Goal: Task Accomplishment & Management: Manage account settings

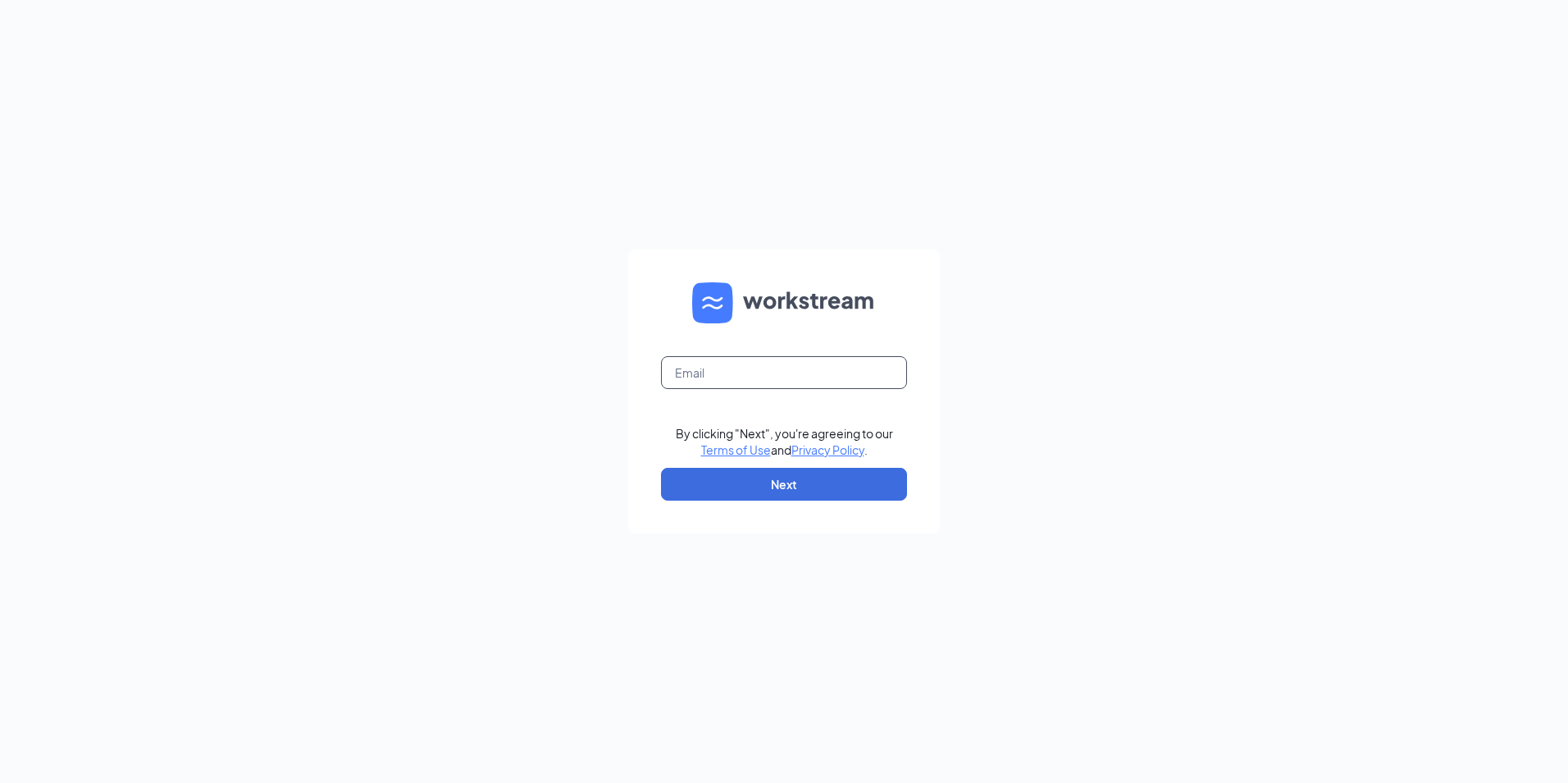
click at [790, 372] on input "text" at bounding box center [784, 372] width 246 height 33
type input "ljs70299@ljsilvers.com"
click at [784, 486] on button "Next" at bounding box center [784, 484] width 246 height 33
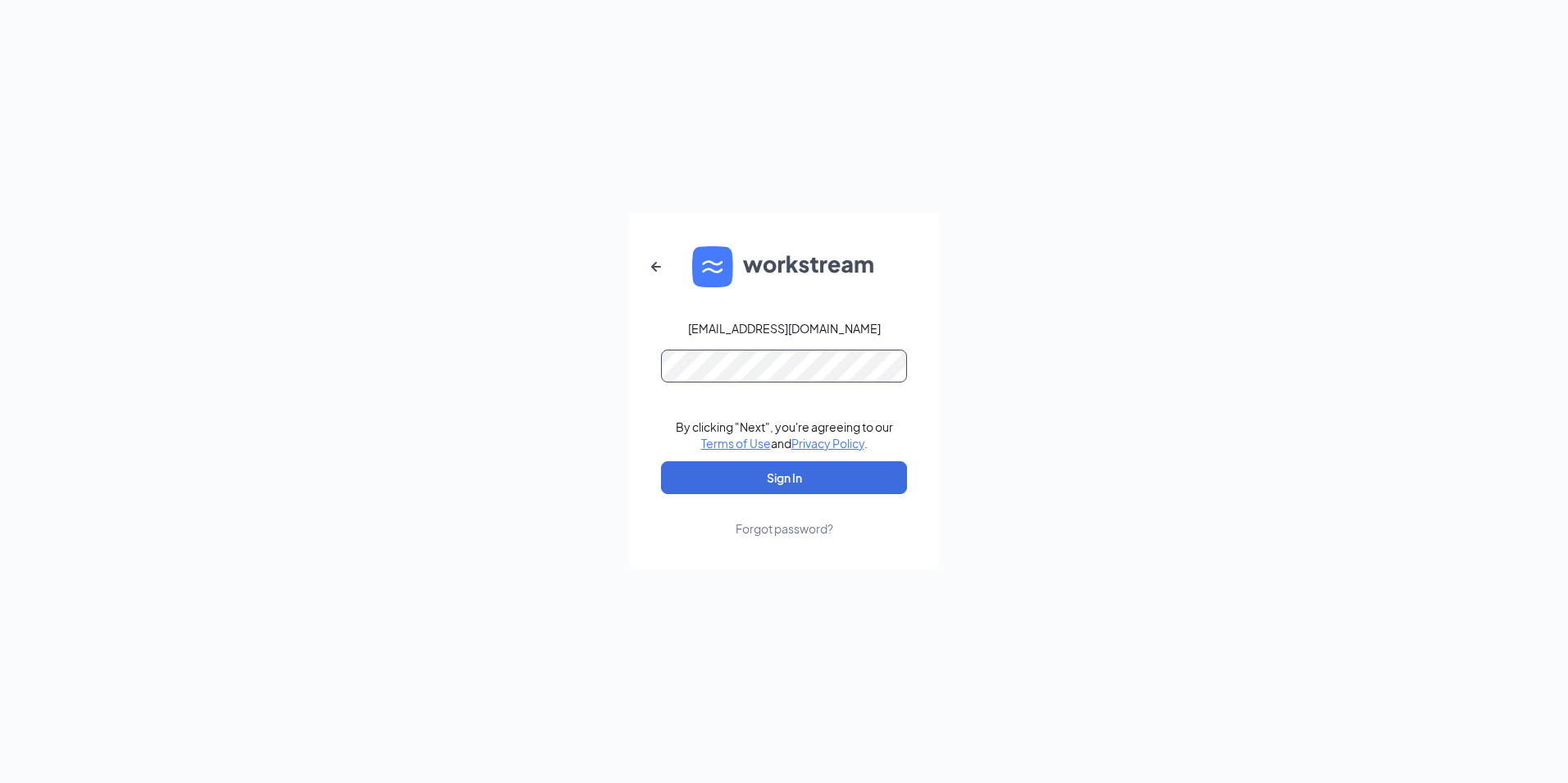
click at [662, 461] on button "Sign In" at bounding box center [784, 477] width 246 height 33
click at [808, 486] on button "Sign In" at bounding box center [784, 477] width 246 height 33
click at [662, 461] on button "Sign In" at bounding box center [784, 477] width 246 height 33
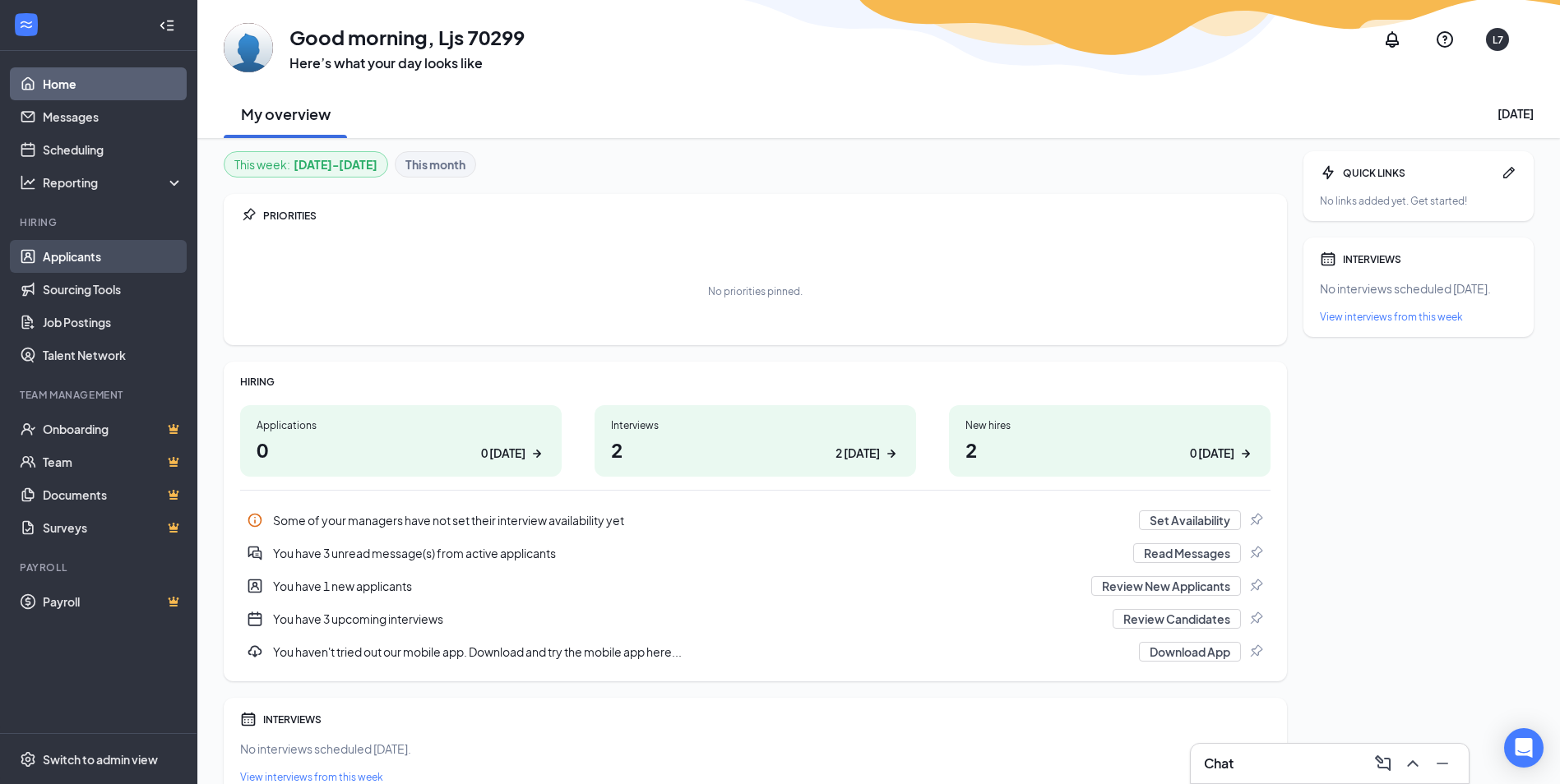
click at [124, 254] on link "Applicants" at bounding box center [113, 256] width 141 height 33
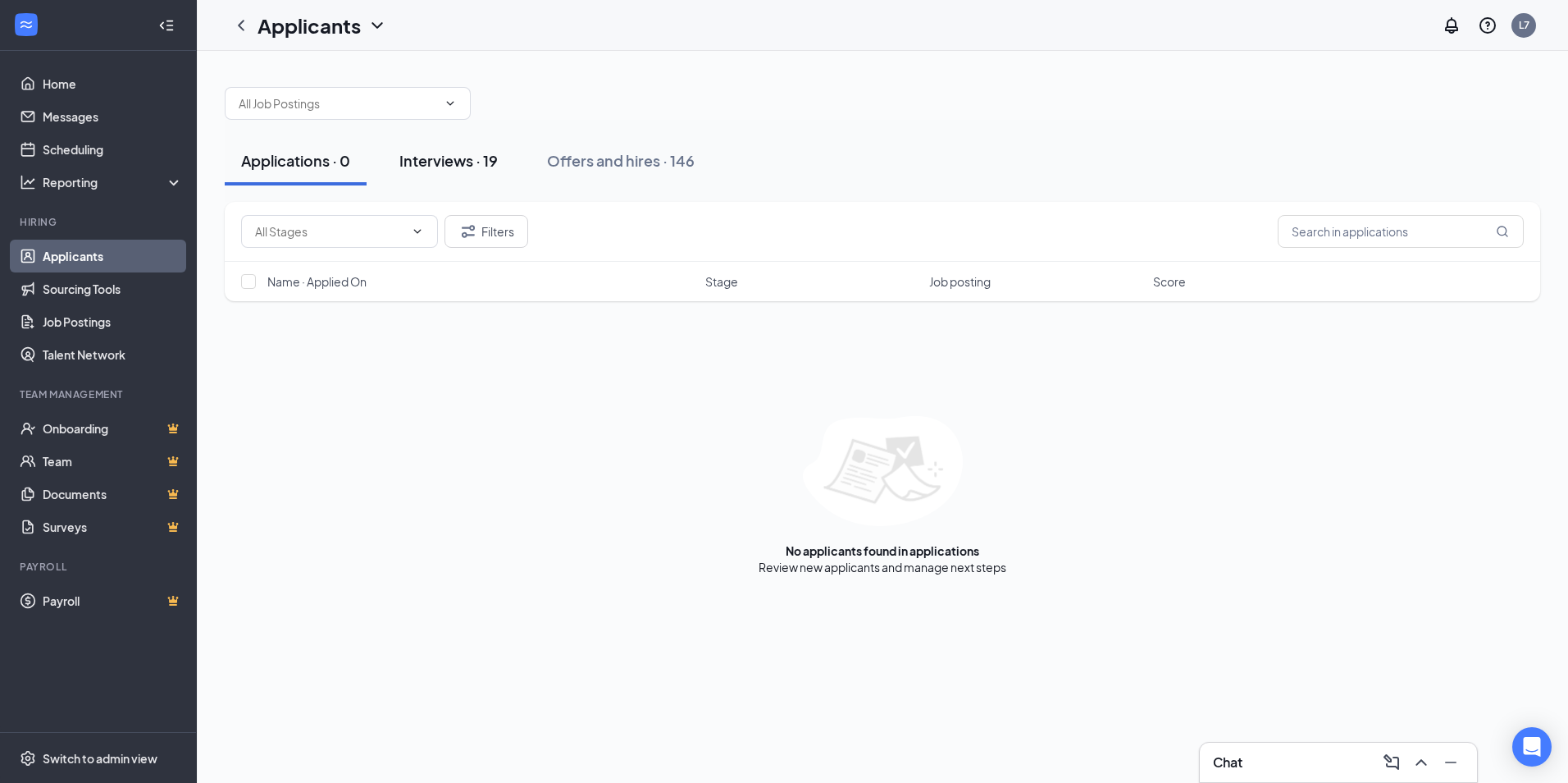
click at [455, 158] on div "Interviews · 19" at bounding box center [448, 160] width 98 height 20
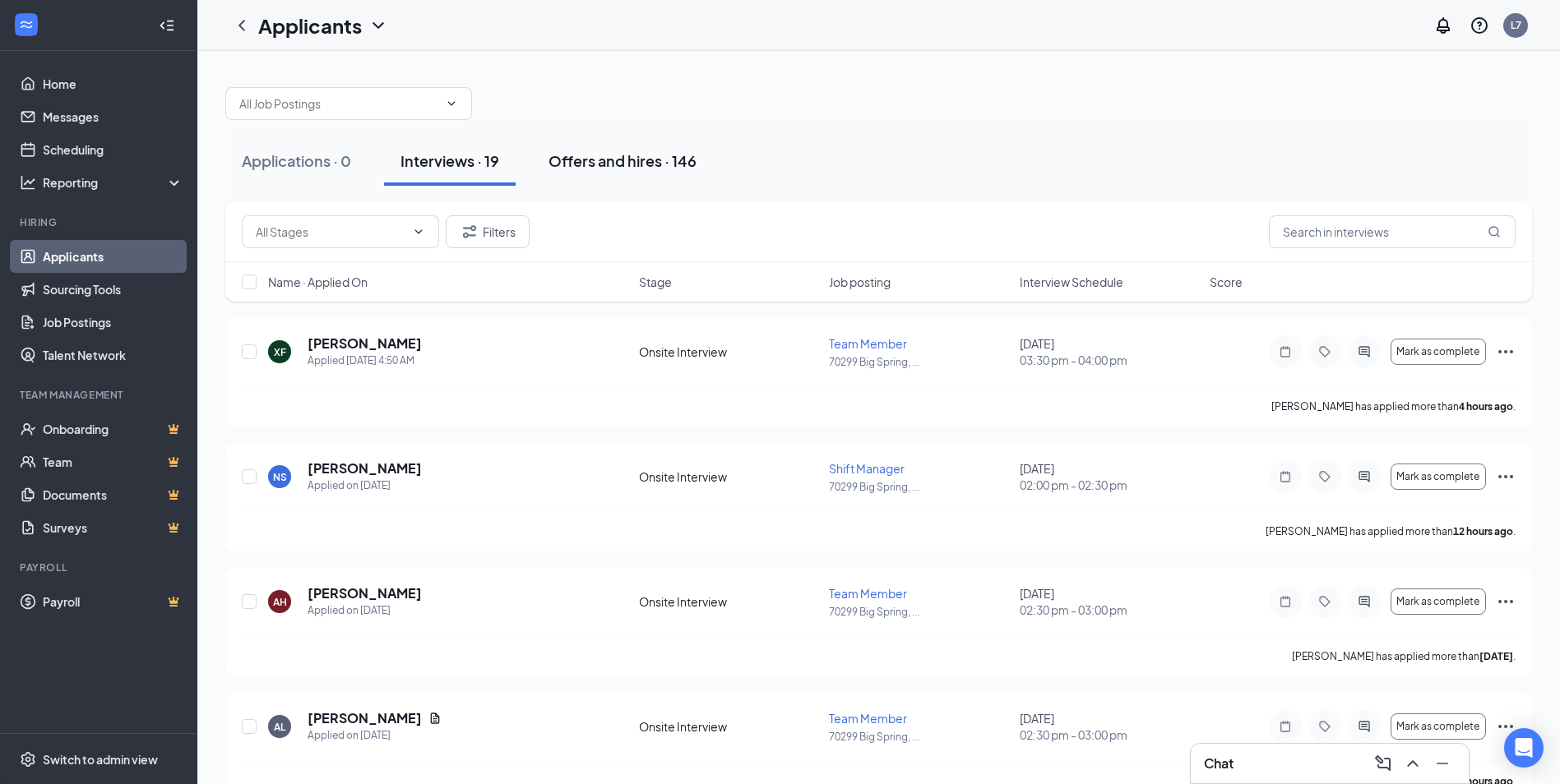
click at [624, 158] on div "Offers and hires · 146" at bounding box center [622, 160] width 148 height 20
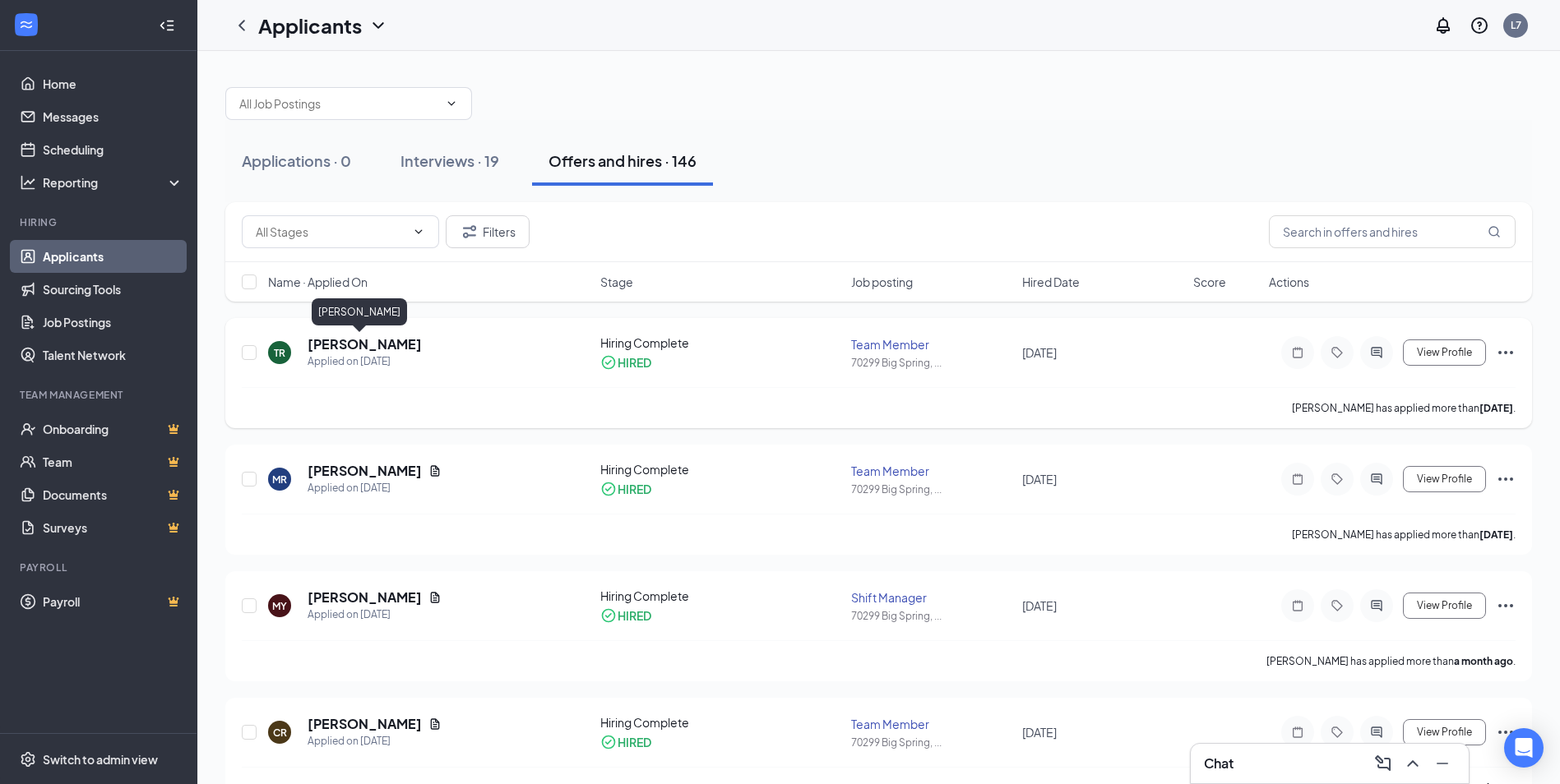
click at [331, 343] on h5 "[PERSON_NAME]" at bounding box center [364, 344] width 114 height 18
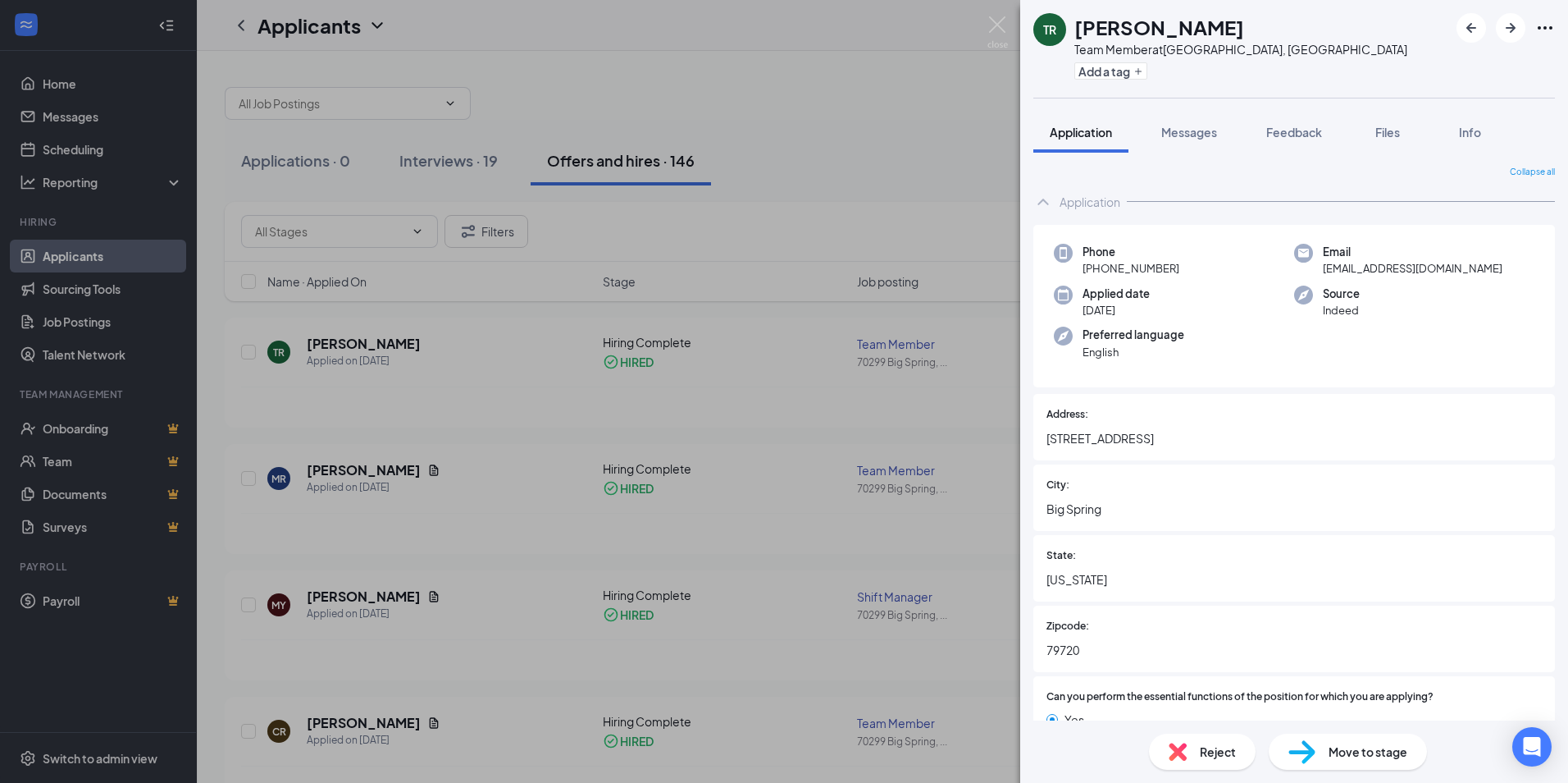
click at [1361, 762] on div "Move to stage" at bounding box center [1348, 751] width 158 height 36
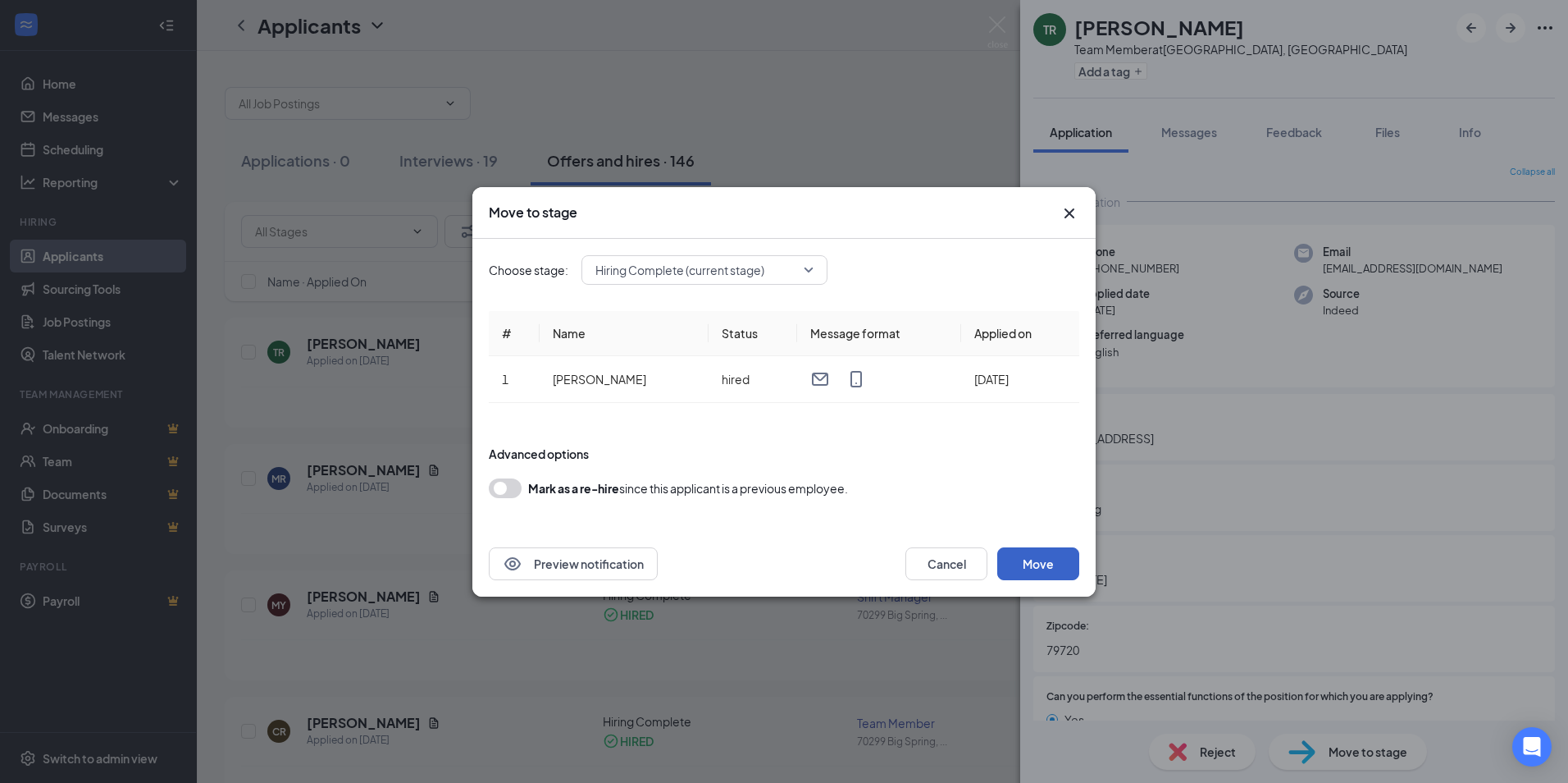
click at [1030, 568] on button "Move" at bounding box center [1038, 564] width 82 height 33
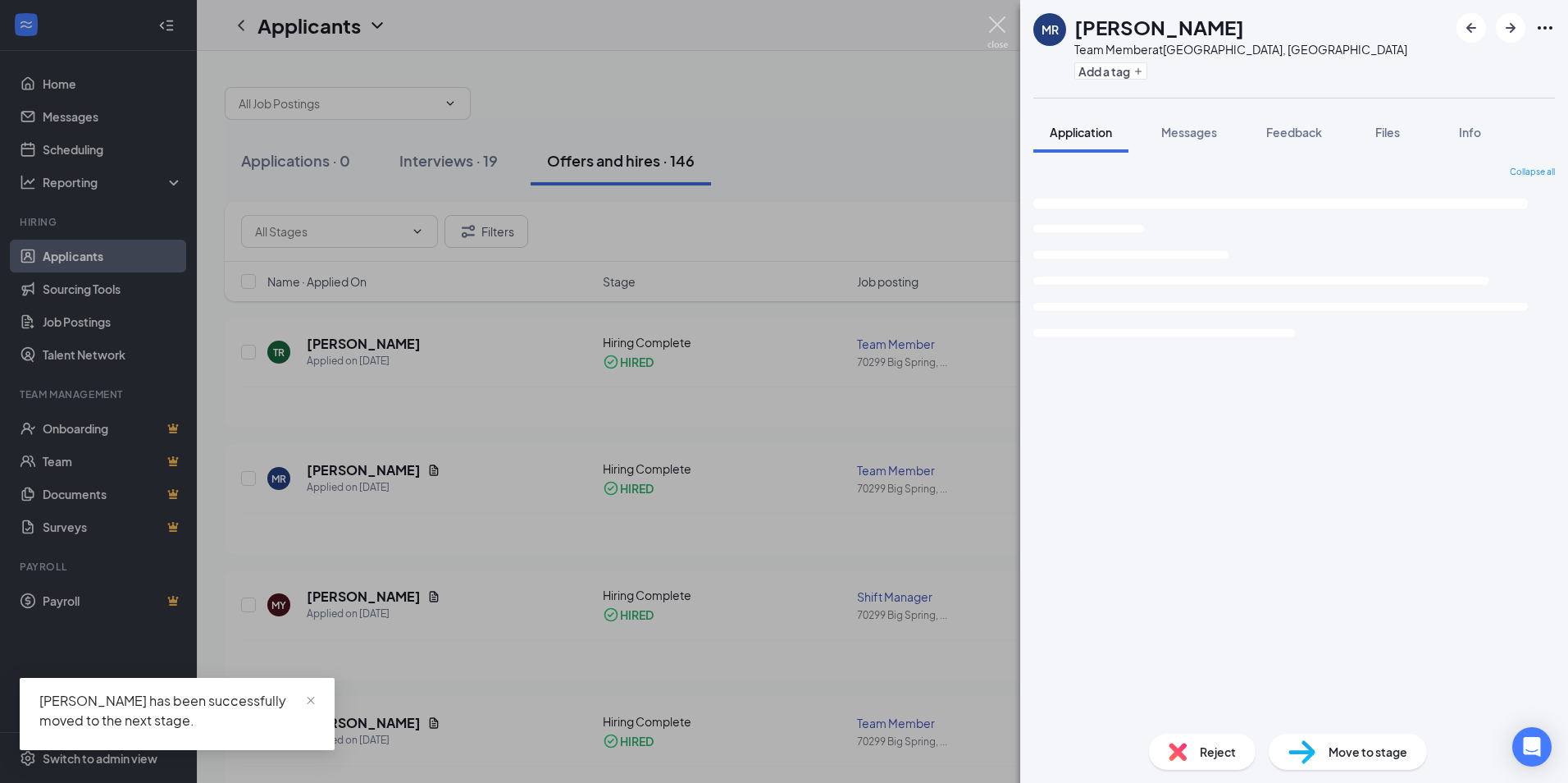
click at [995, 24] on img at bounding box center [998, 33] width 20 height 32
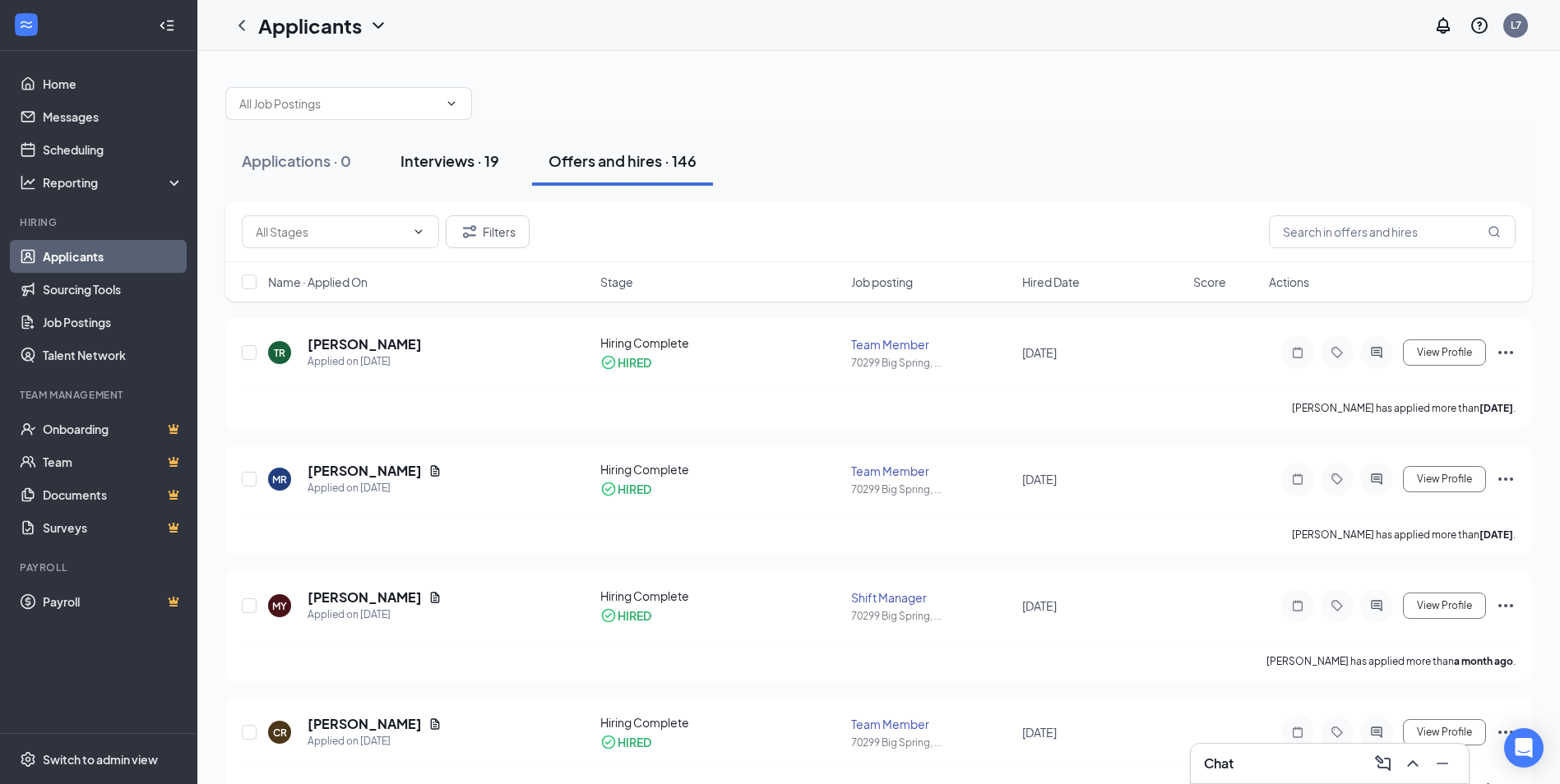
click at [467, 156] on div "Interviews · 19" at bounding box center [449, 160] width 98 height 20
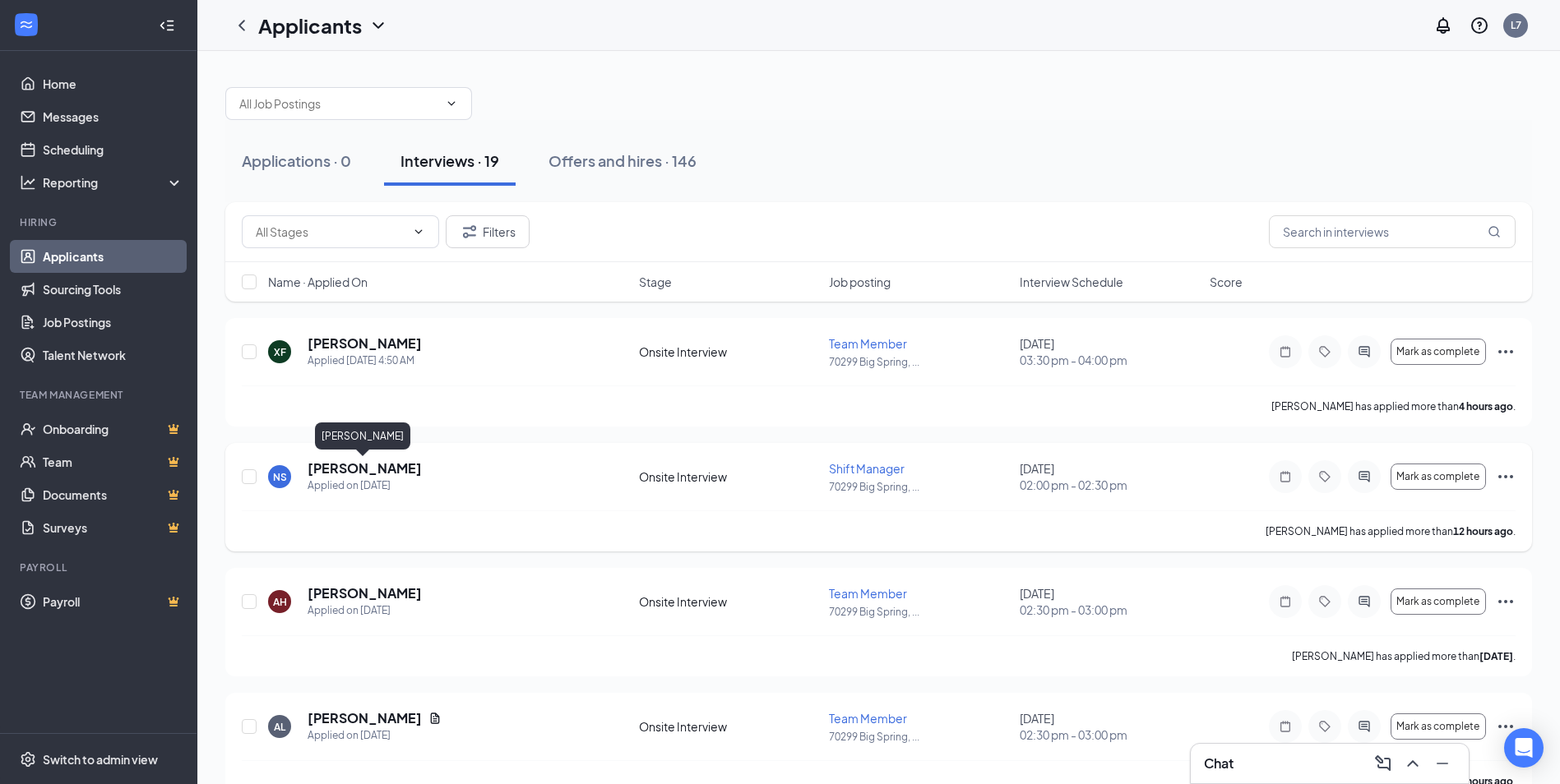
click at [386, 466] on h5 "[PERSON_NAME]" at bounding box center [364, 468] width 114 height 18
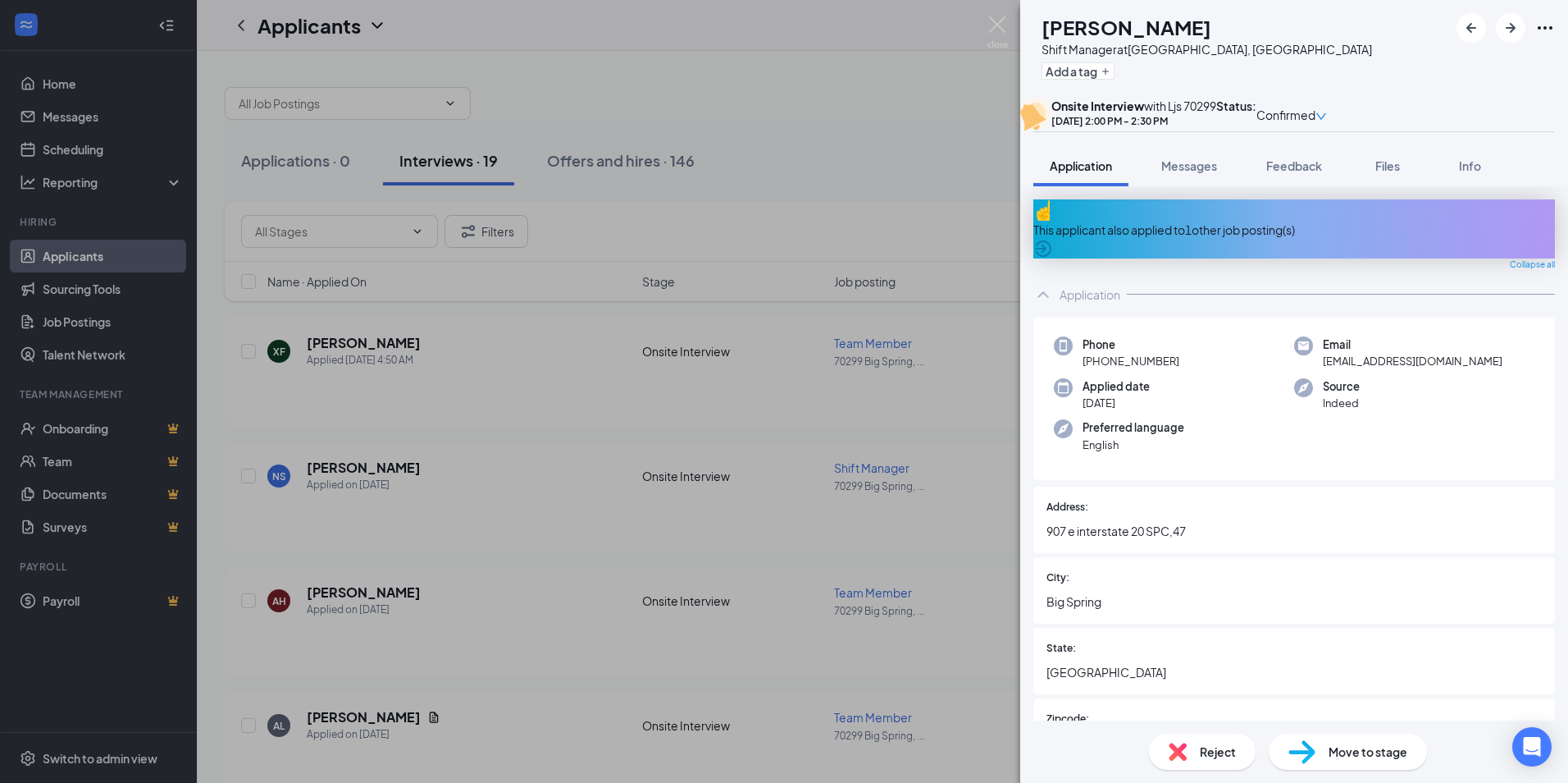
click at [1375, 761] on div "Move to stage" at bounding box center [1348, 751] width 158 height 36
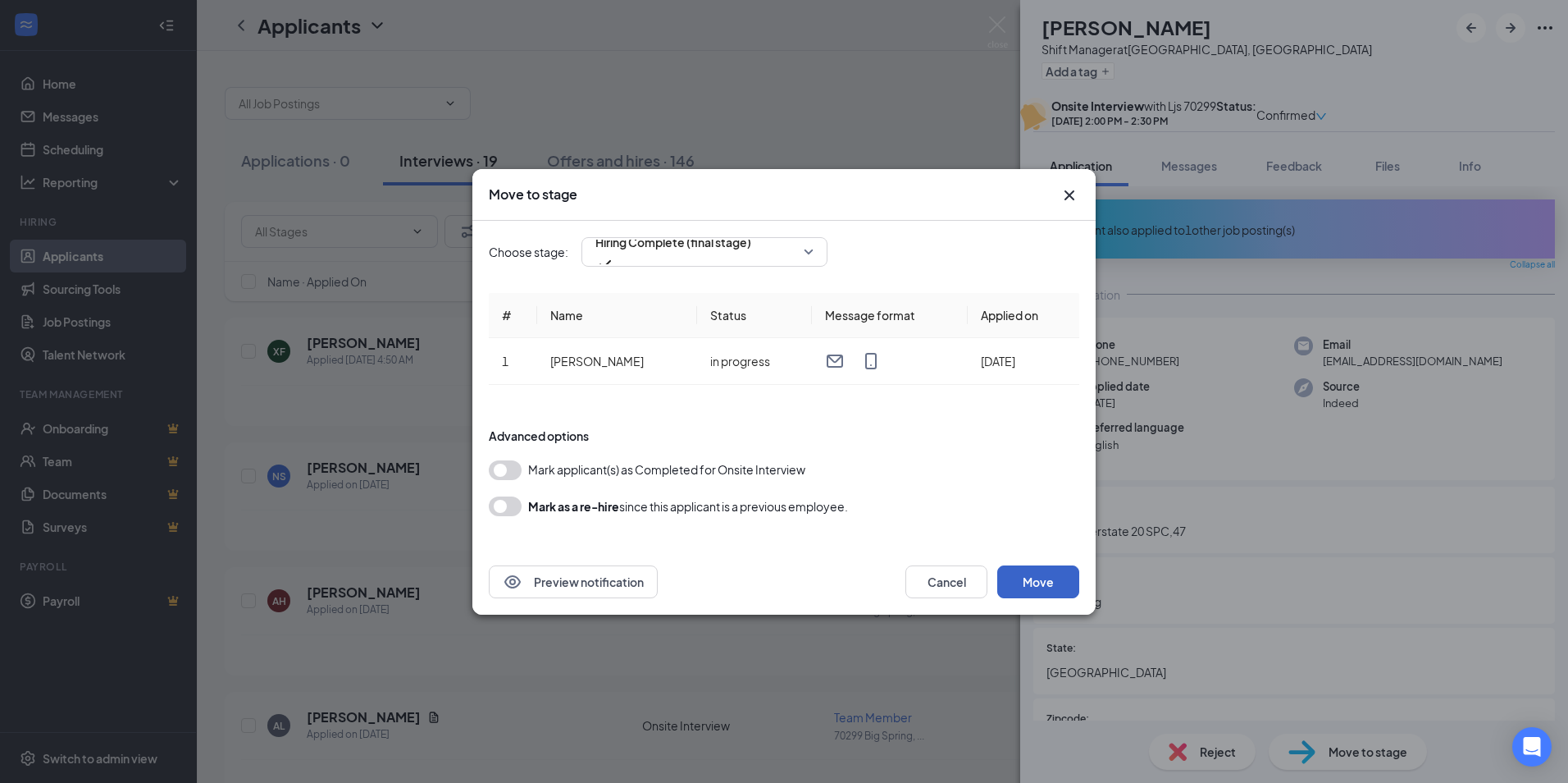
click at [1066, 580] on button "Move" at bounding box center [1038, 581] width 82 height 33
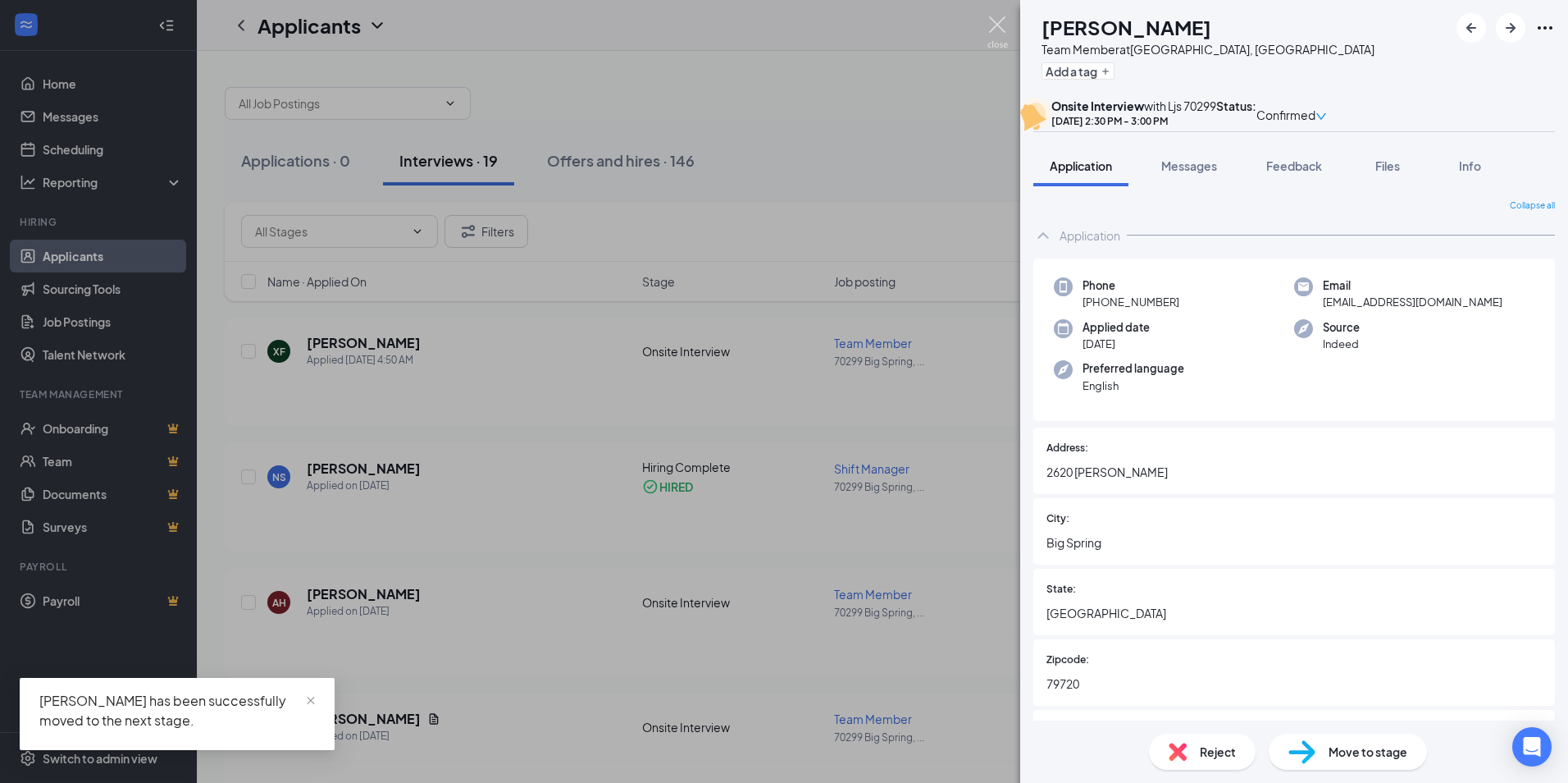
click at [994, 27] on img at bounding box center [998, 33] width 20 height 32
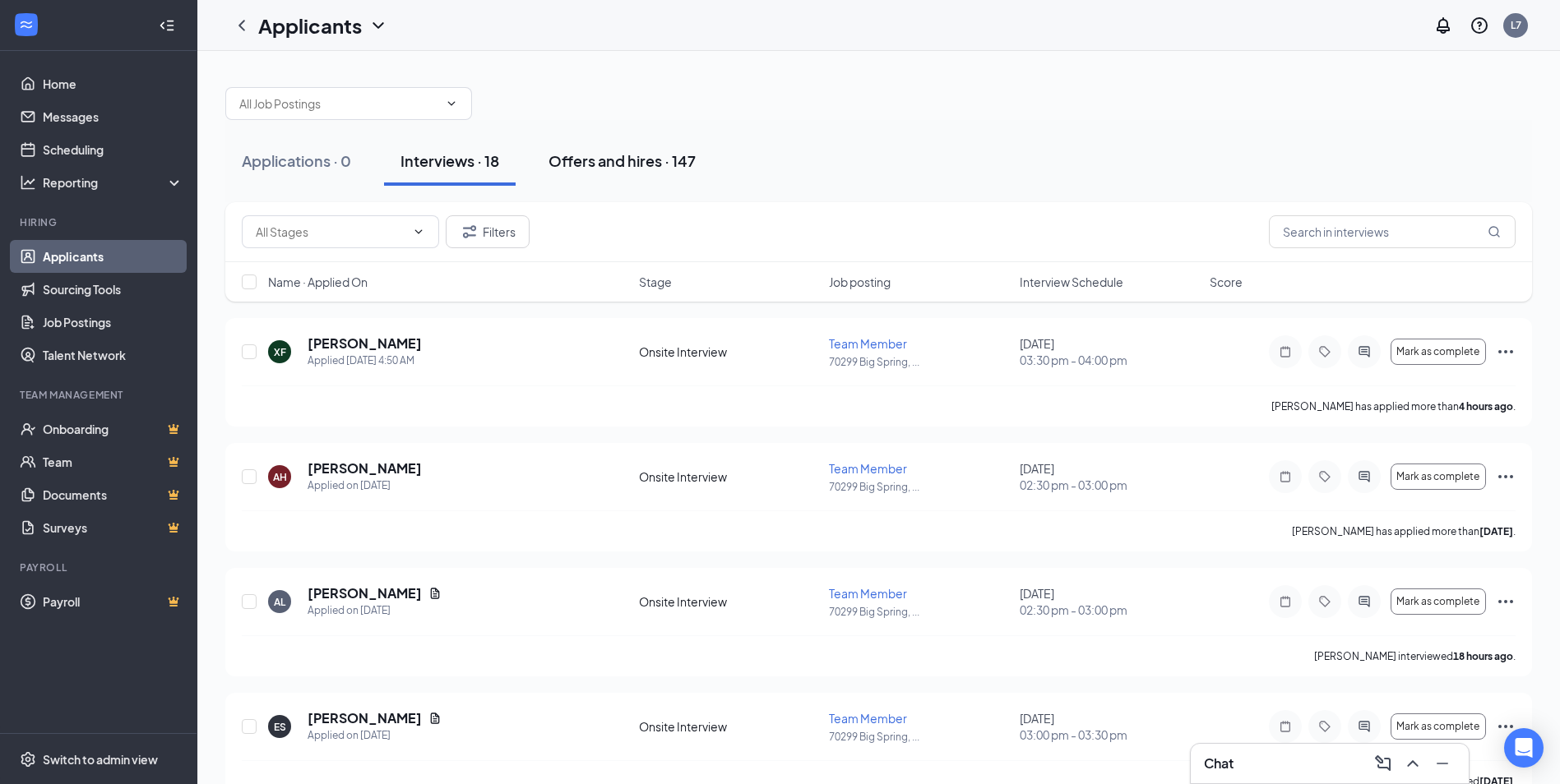
click at [664, 161] on div "Offers and hires · 147" at bounding box center [622, 160] width 147 height 20
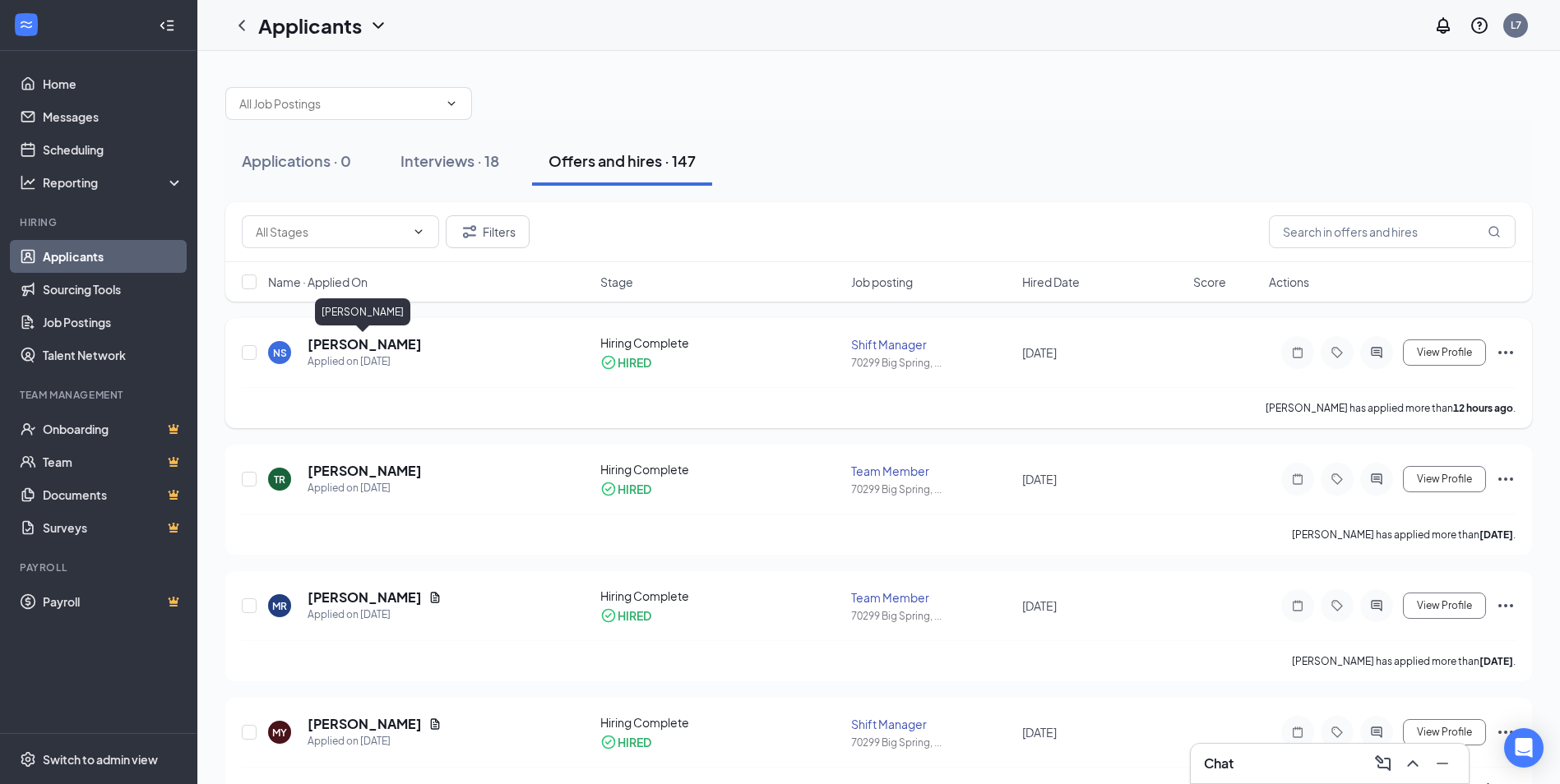
click at [392, 350] on h5 "[PERSON_NAME]" at bounding box center [364, 344] width 114 height 18
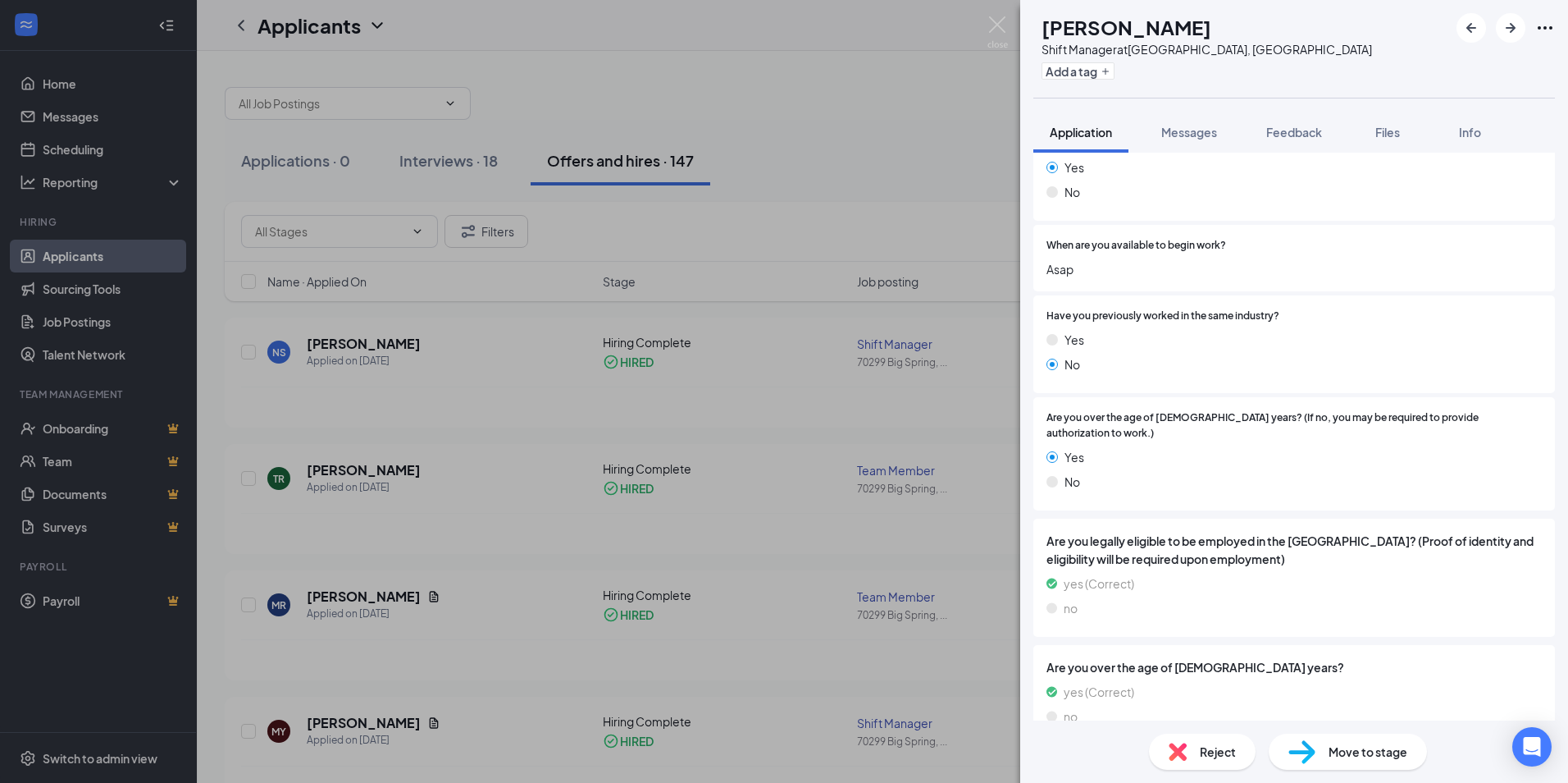
scroll to position [605, 0]
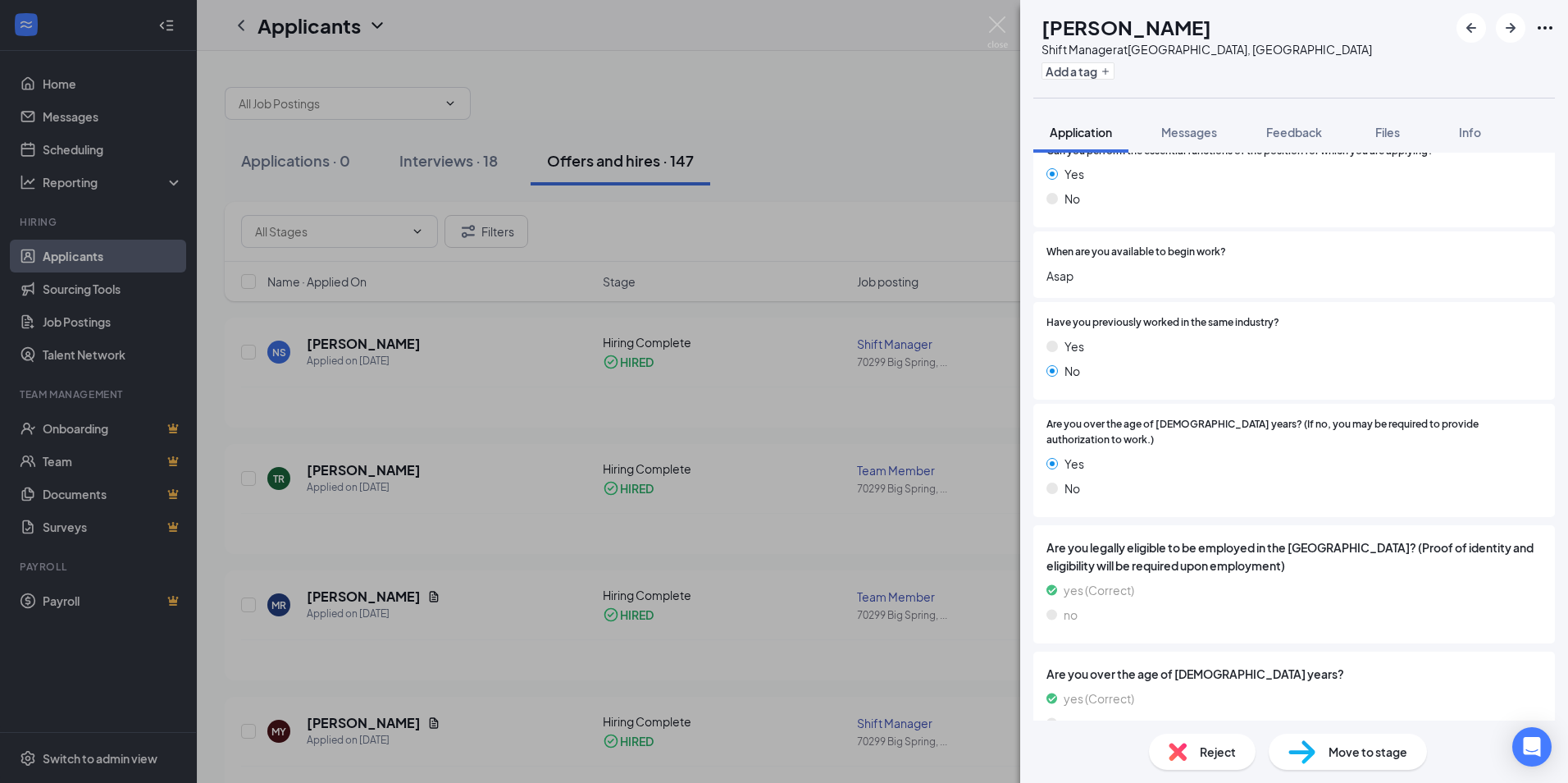
click at [1343, 750] on span "Move to stage" at bounding box center [1368, 751] width 79 height 18
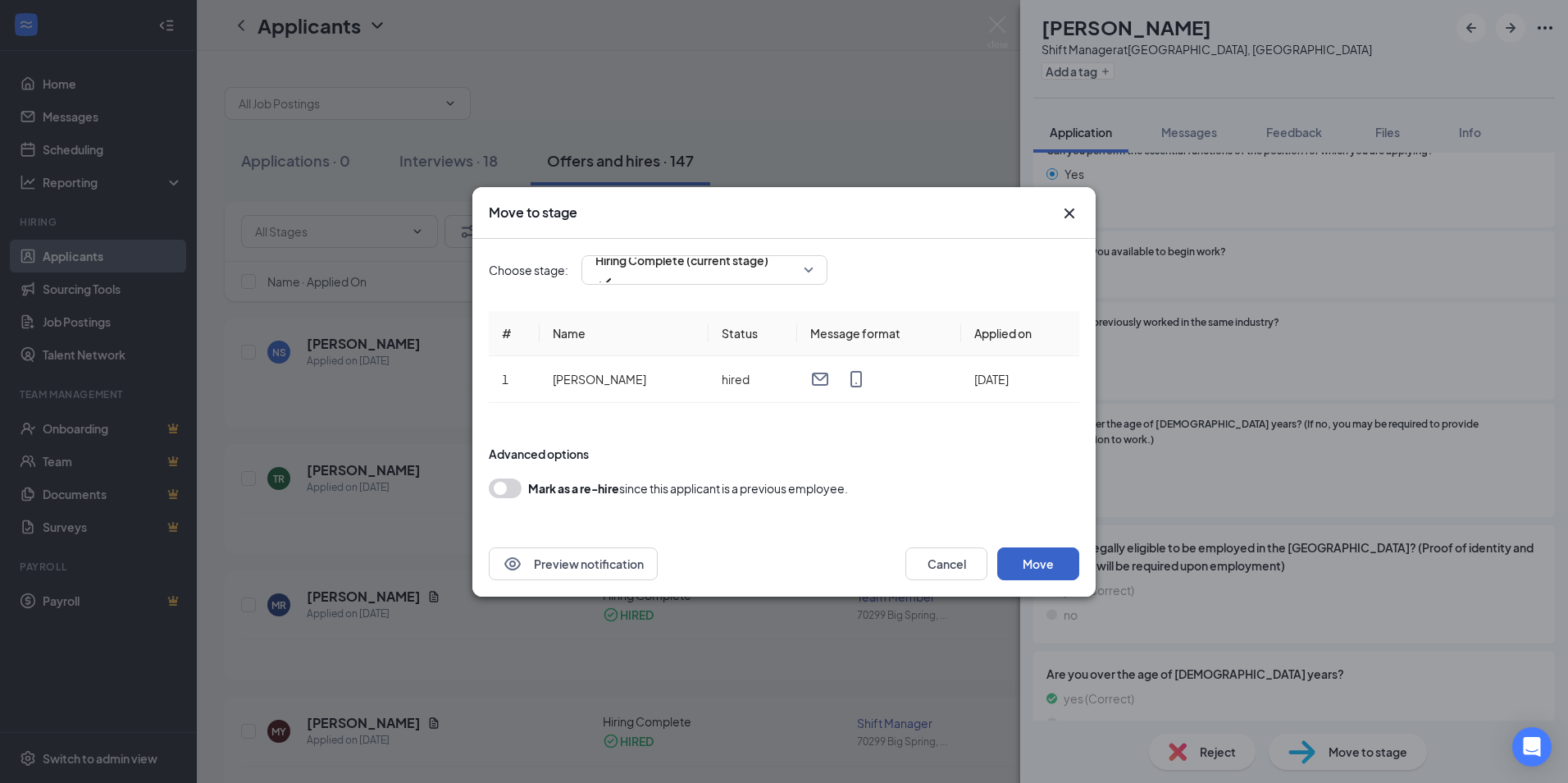
click at [1070, 565] on button "Move" at bounding box center [1038, 564] width 82 height 33
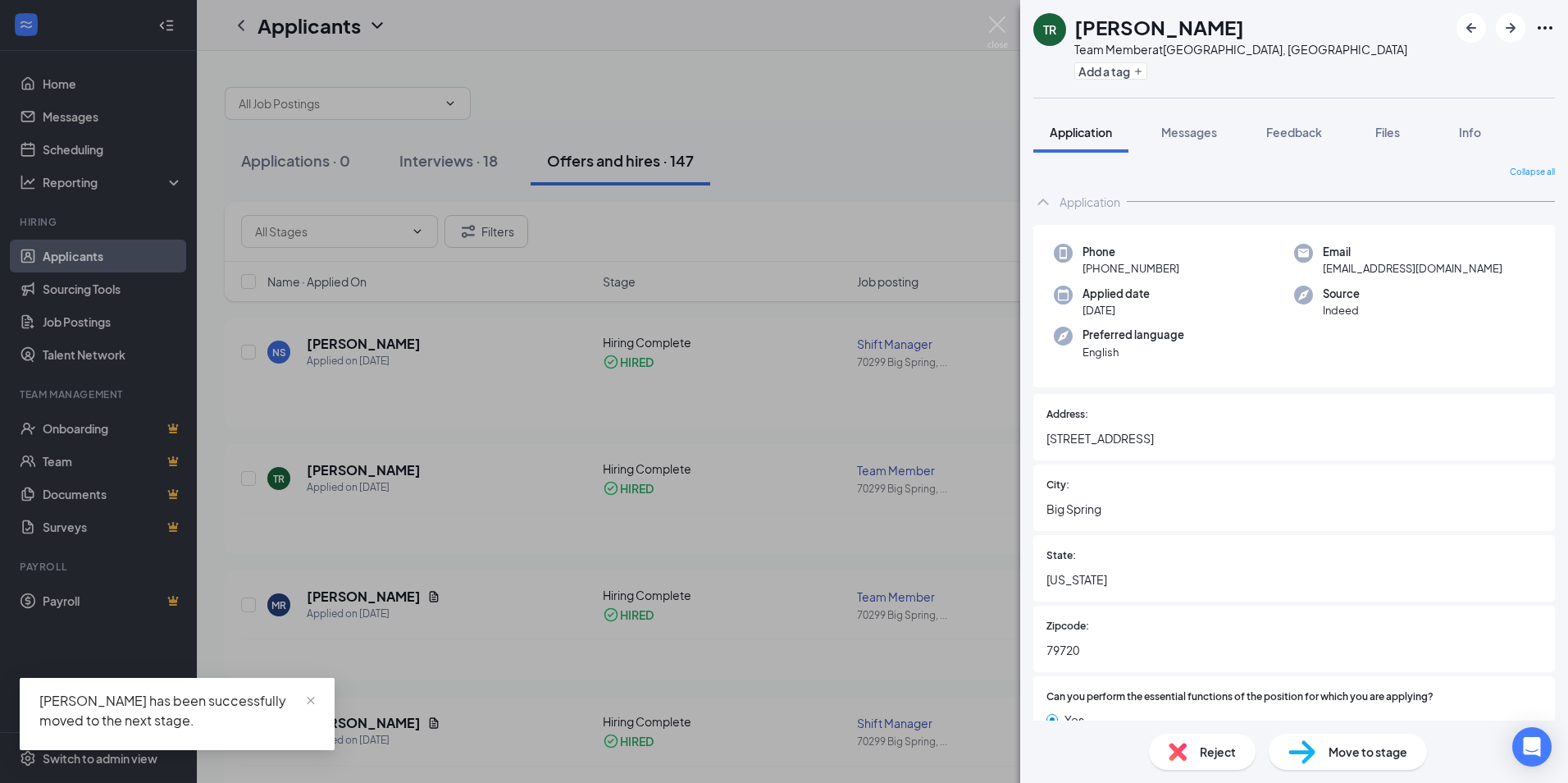
click at [1333, 771] on div "Reject Move to stage" at bounding box center [1295, 751] width 548 height 62
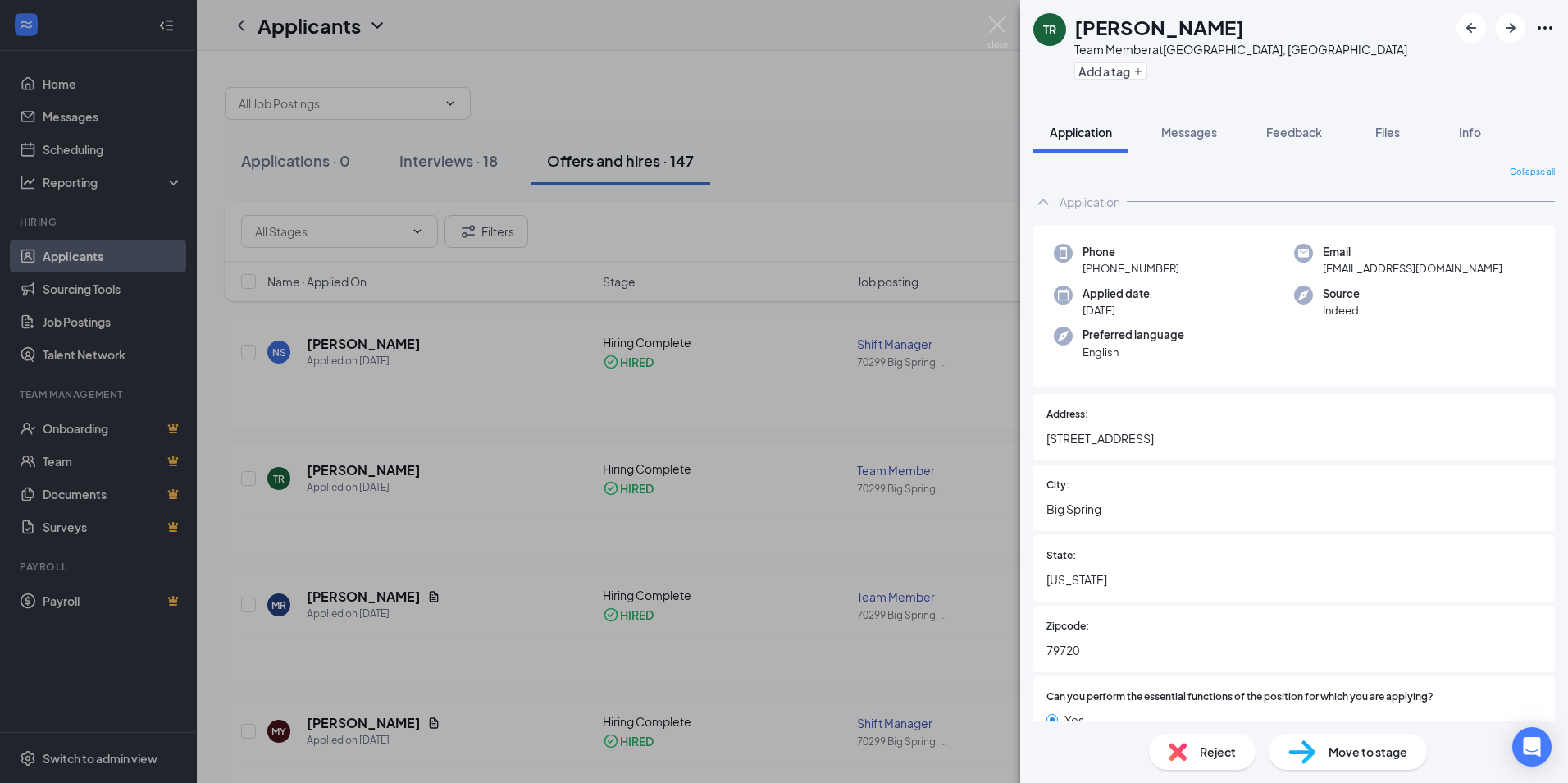
click at [1322, 750] on div "Move to stage" at bounding box center [1348, 751] width 158 height 36
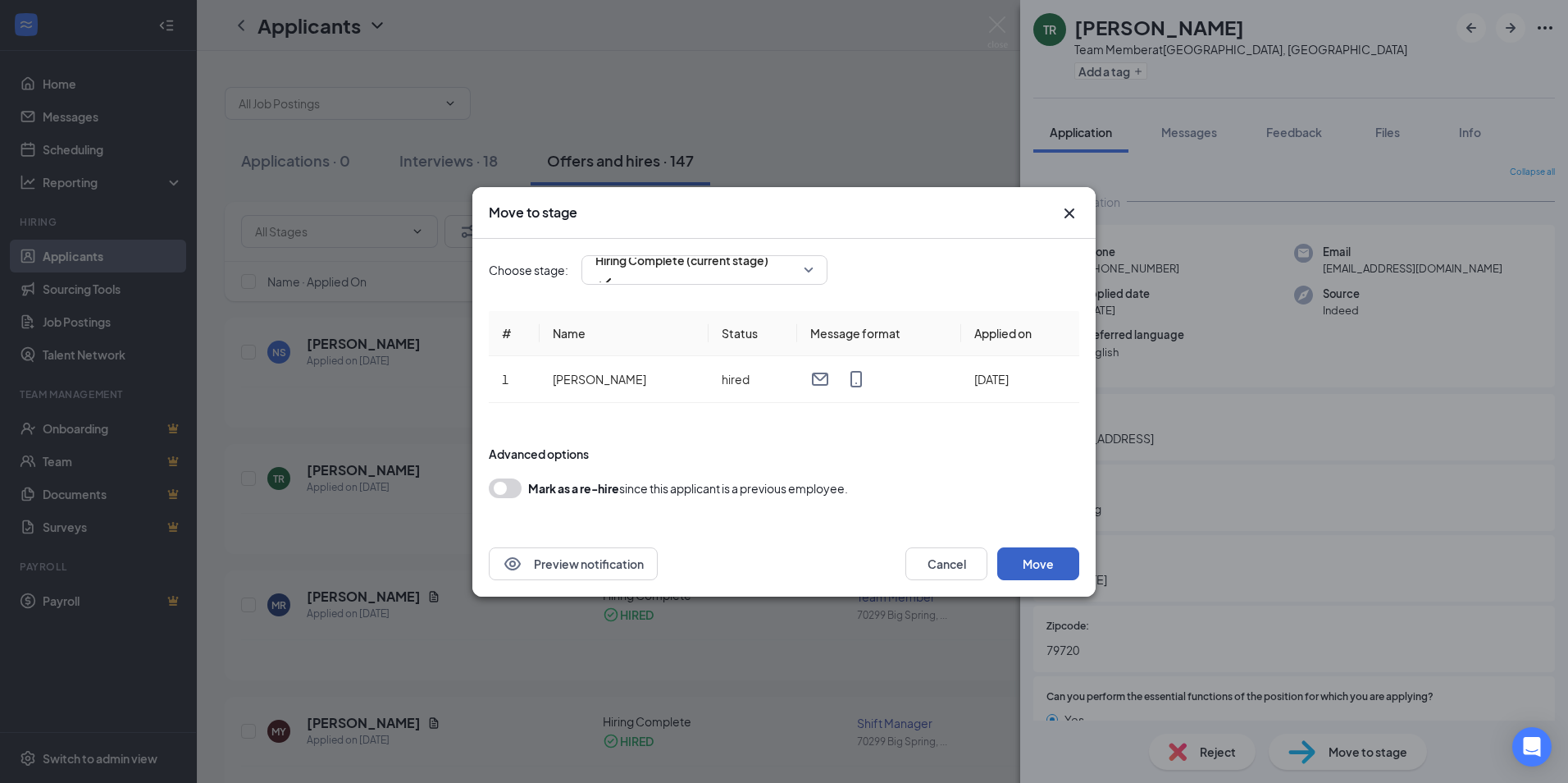
click at [1067, 567] on button "Move" at bounding box center [1038, 564] width 82 height 33
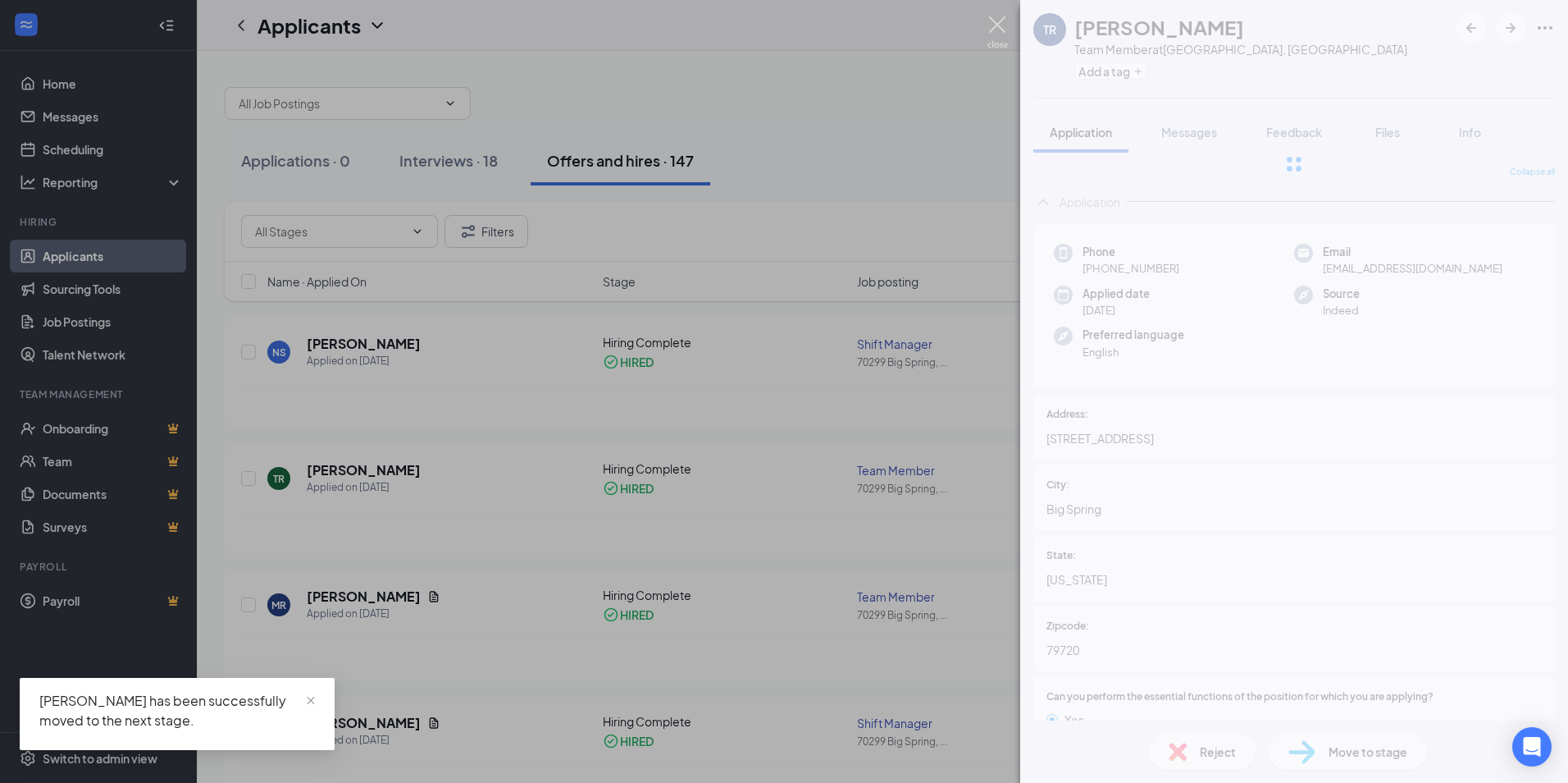
click at [995, 18] on img at bounding box center [998, 33] width 20 height 32
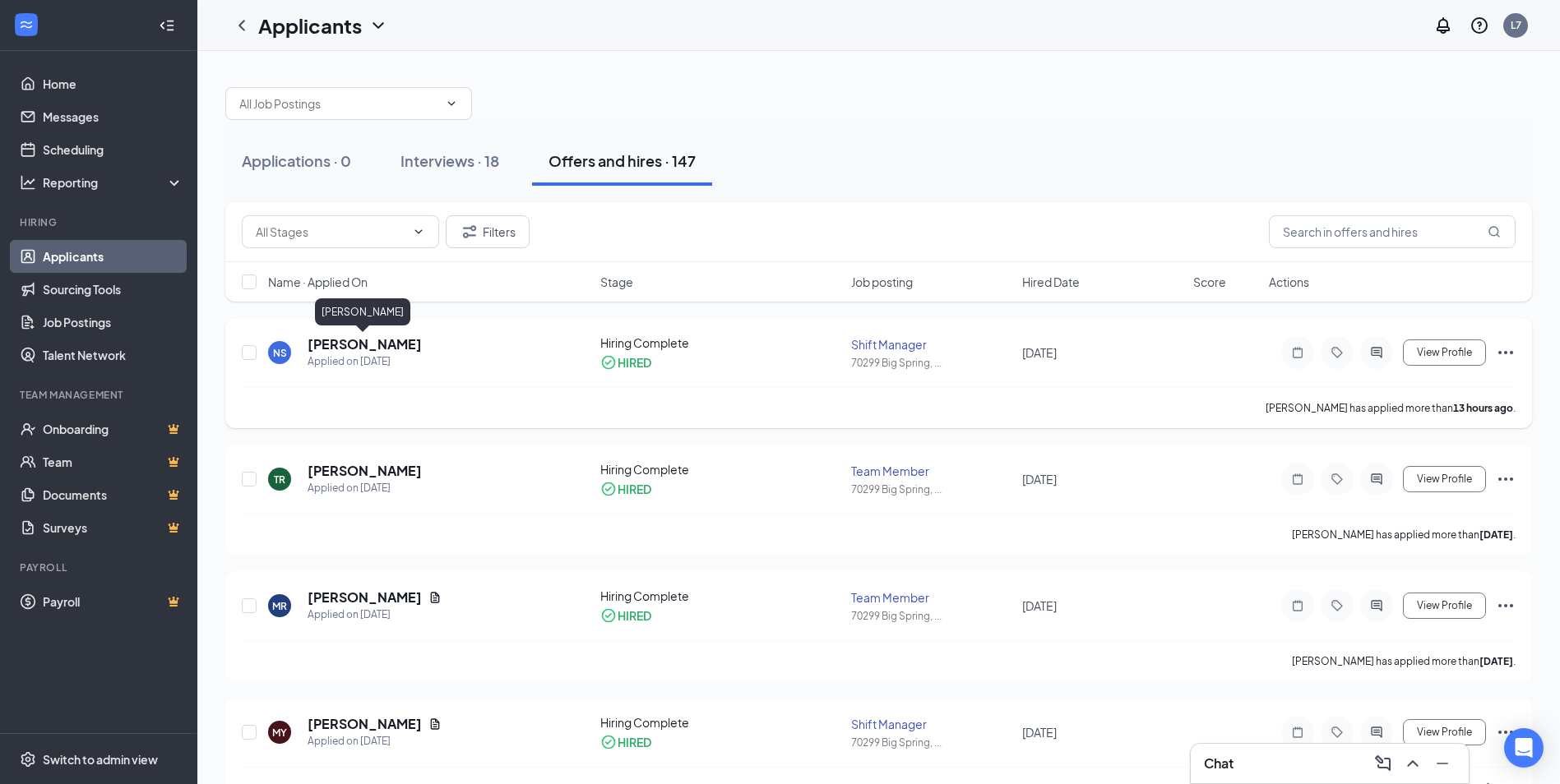
click at [379, 344] on h5 "[PERSON_NAME]" at bounding box center [364, 344] width 114 height 18
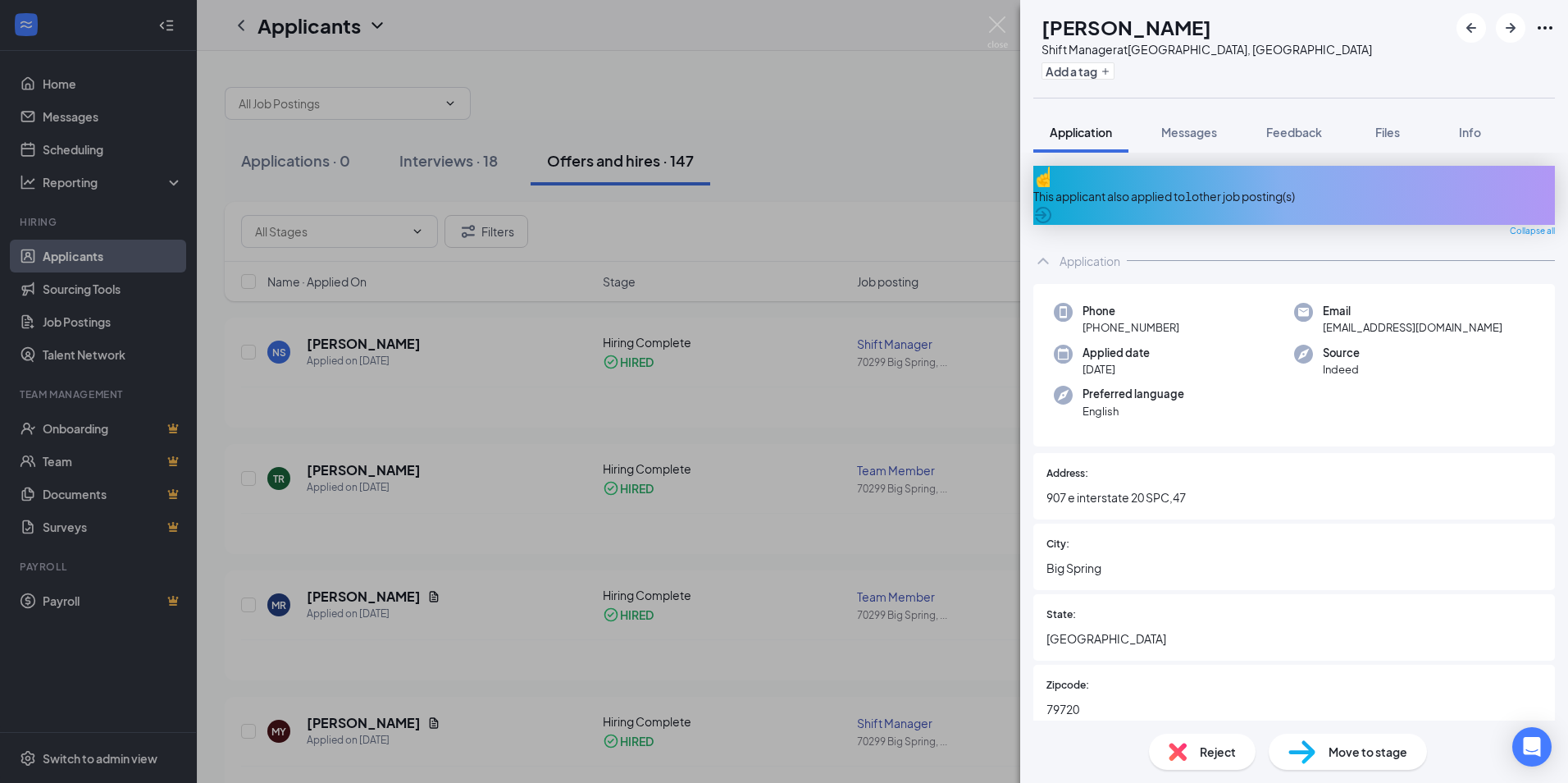
click at [1359, 755] on span "Move to stage" at bounding box center [1368, 751] width 79 height 18
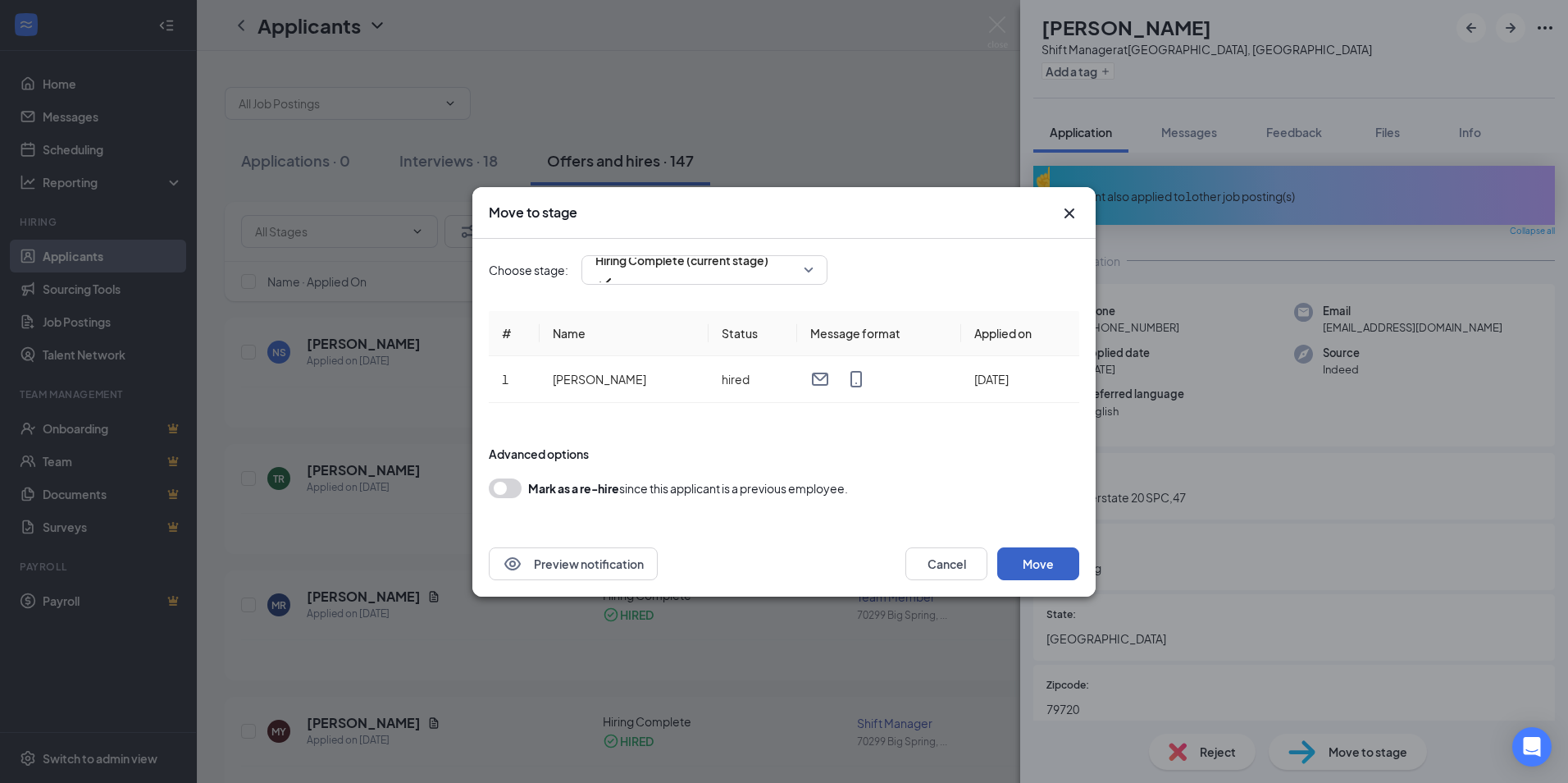
click at [1048, 564] on button "Move" at bounding box center [1038, 564] width 82 height 33
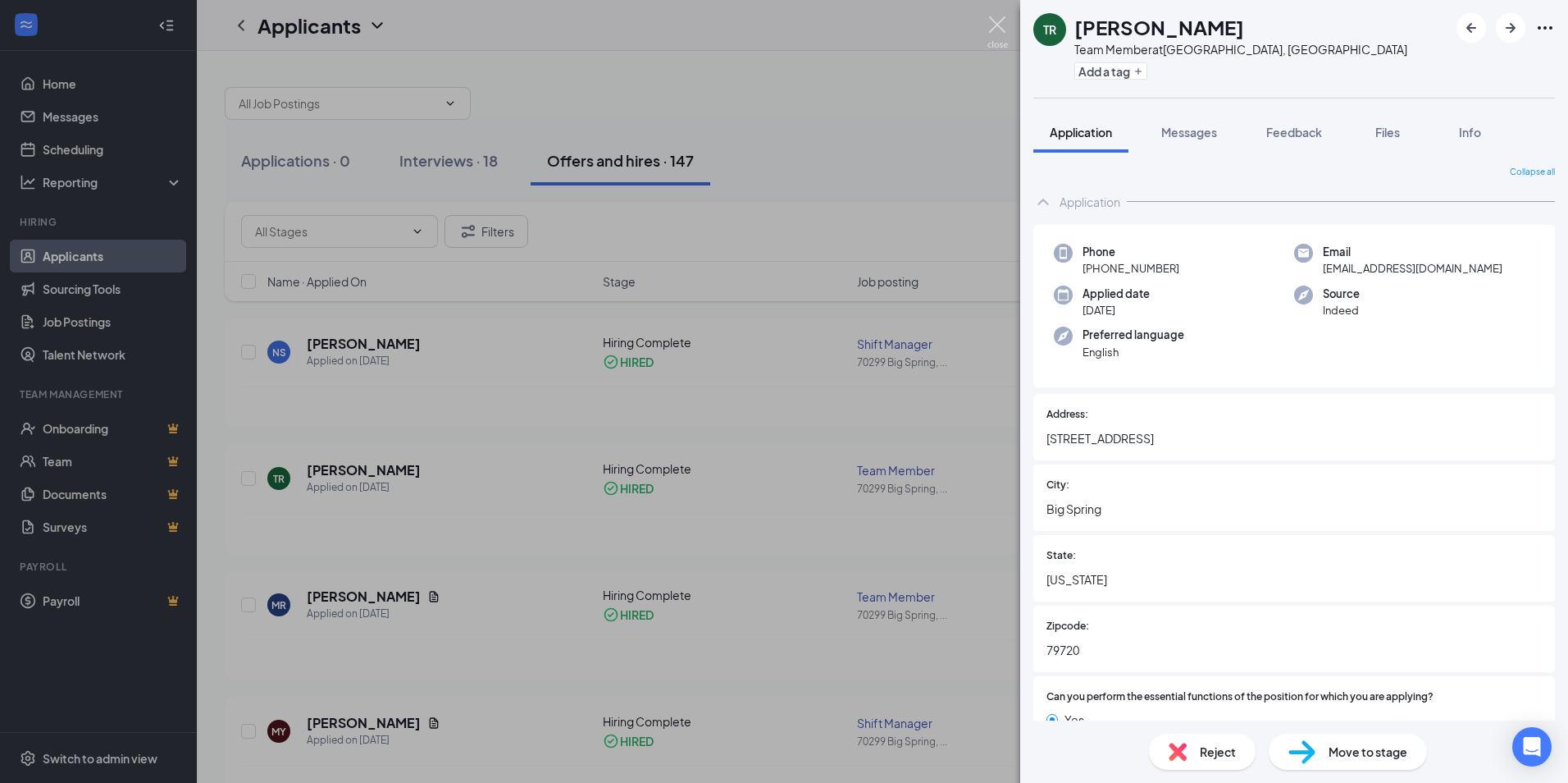
click at [994, 26] on img at bounding box center [998, 33] width 20 height 32
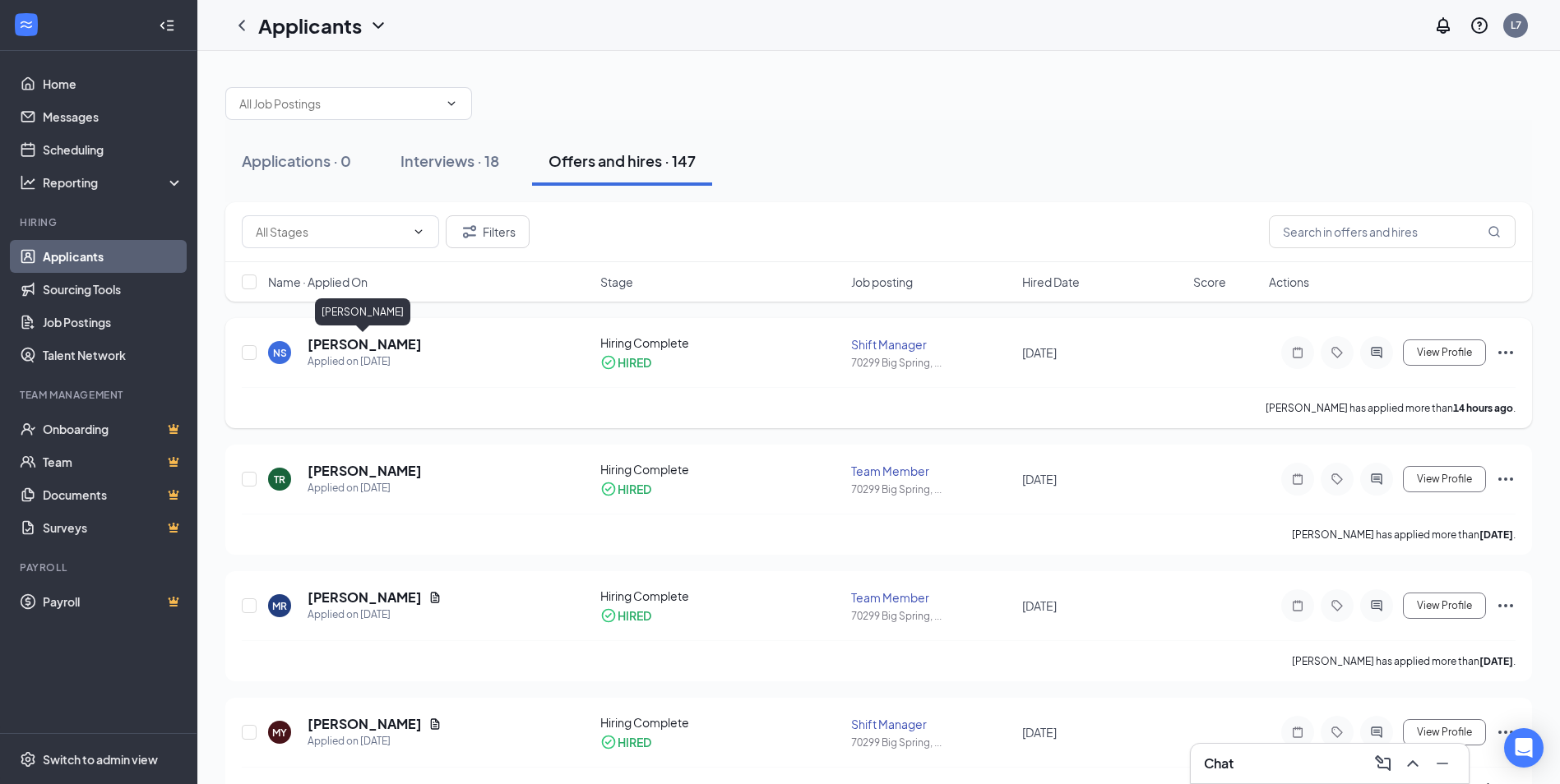
click at [365, 341] on h5 "[PERSON_NAME]" at bounding box center [364, 344] width 114 height 18
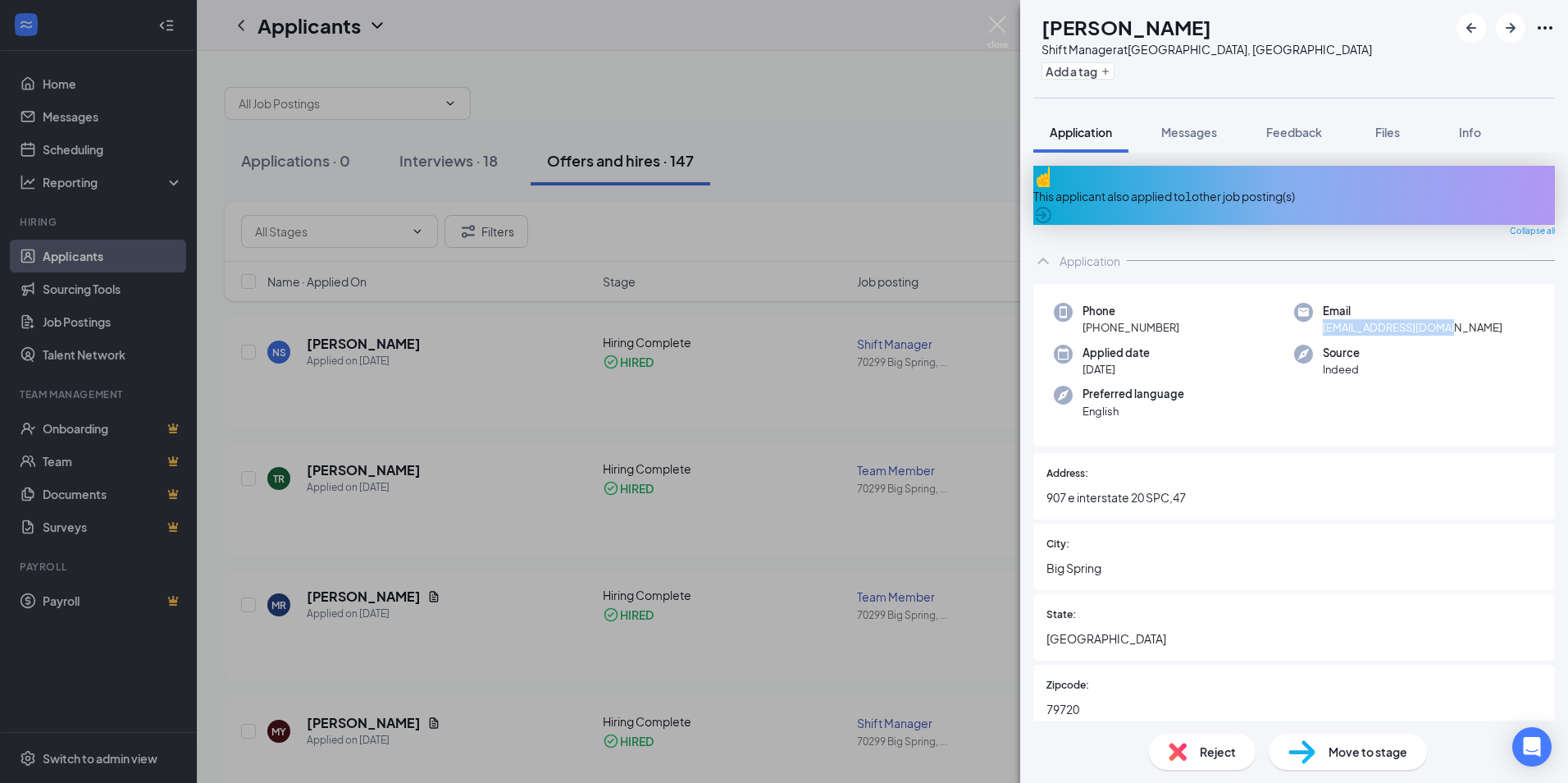
drag, startPoint x: 1444, startPoint y: 313, endPoint x: 1307, endPoint y: 321, distance: 137.2
click at [1307, 321] on div "Email [EMAIL_ADDRESS][DOMAIN_NAME]" at bounding box center [1415, 319] width 241 height 34
drag, startPoint x: 1307, startPoint y: 321, endPoint x: 1323, endPoint y: 317, distance: 16.5
copy span "[EMAIL_ADDRESS][DOMAIN_NAME]"
drag, startPoint x: 1180, startPoint y: 311, endPoint x: 1084, endPoint y: 313, distance: 96.0
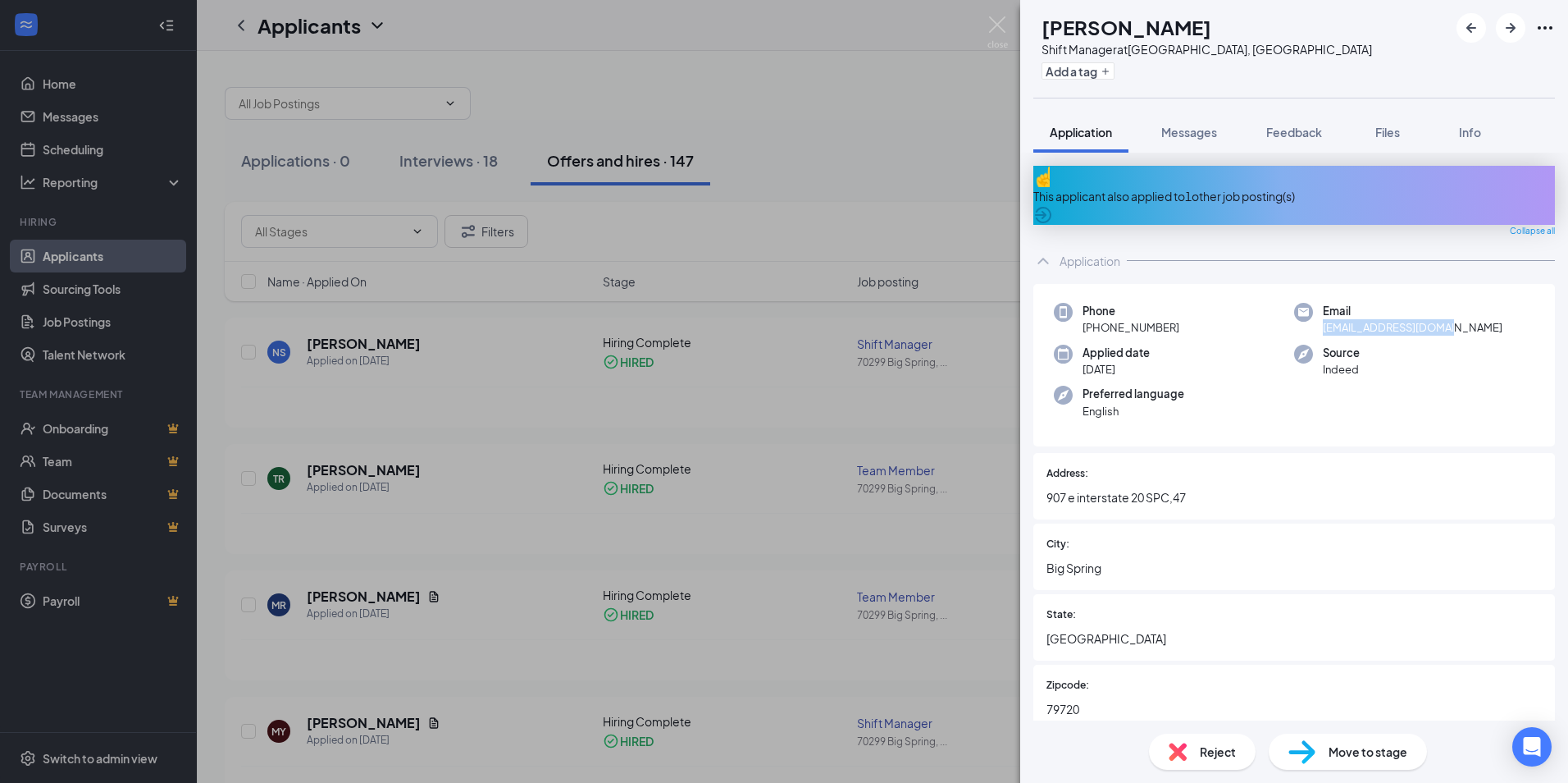
click at [1084, 313] on div "Phone [PHONE_NUMBER]" at bounding box center [1174, 319] width 241 height 34
drag, startPoint x: 1084, startPoint y: 313, endPoint x: 1101, endPoint y: 313, distance: 17.0
copy span "[PHONE_NUMBER]"
